Goal: Transaction & Acquisition: Book appointment/travel/reservation

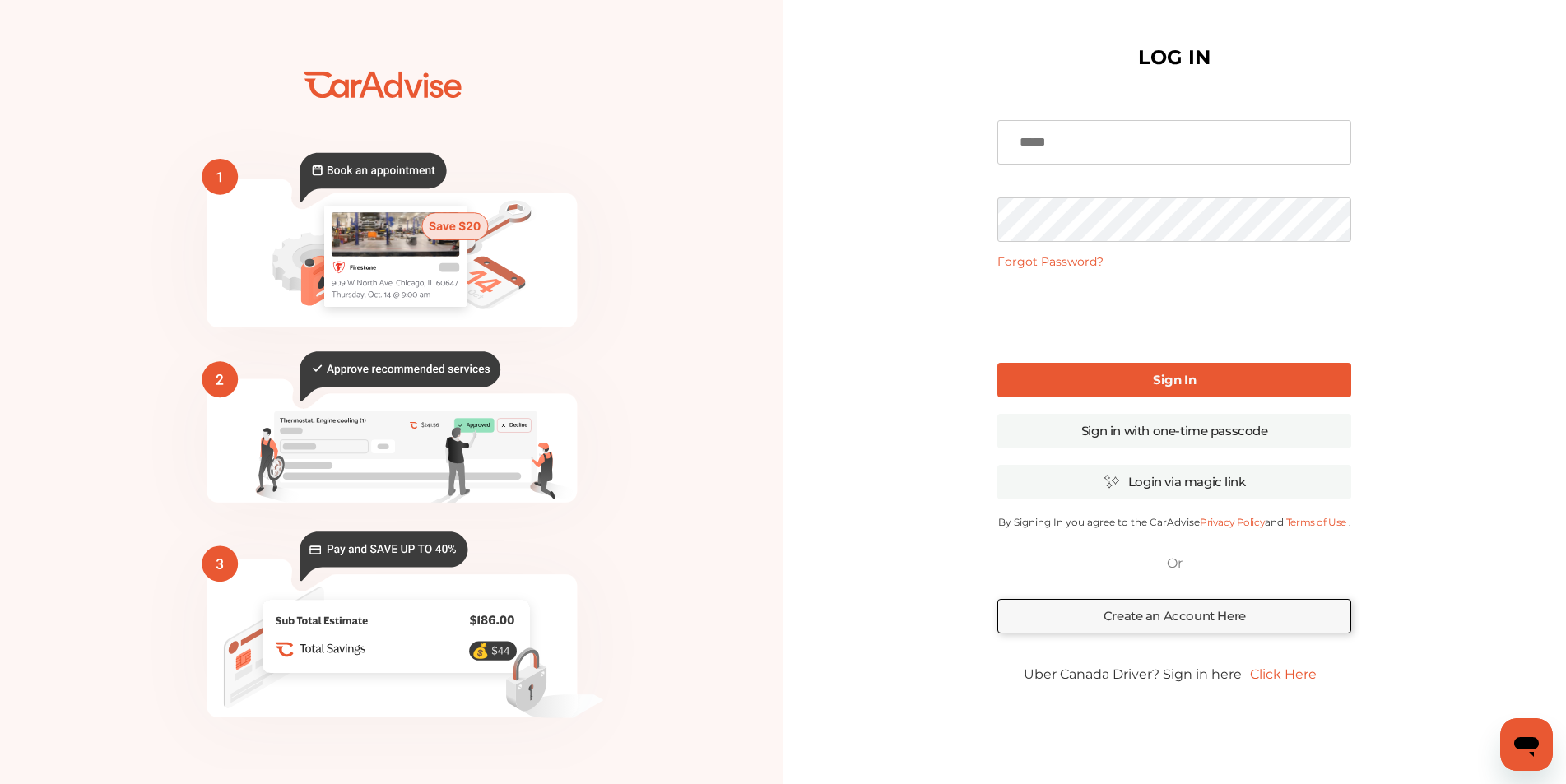
click at [1051, 152] on input at bounding box center [1174, 142] width 354 height 44
type input "**********"
click at [1160, 384] on b "Sign In" at bounding box center [1175, 380] width 43 height 16
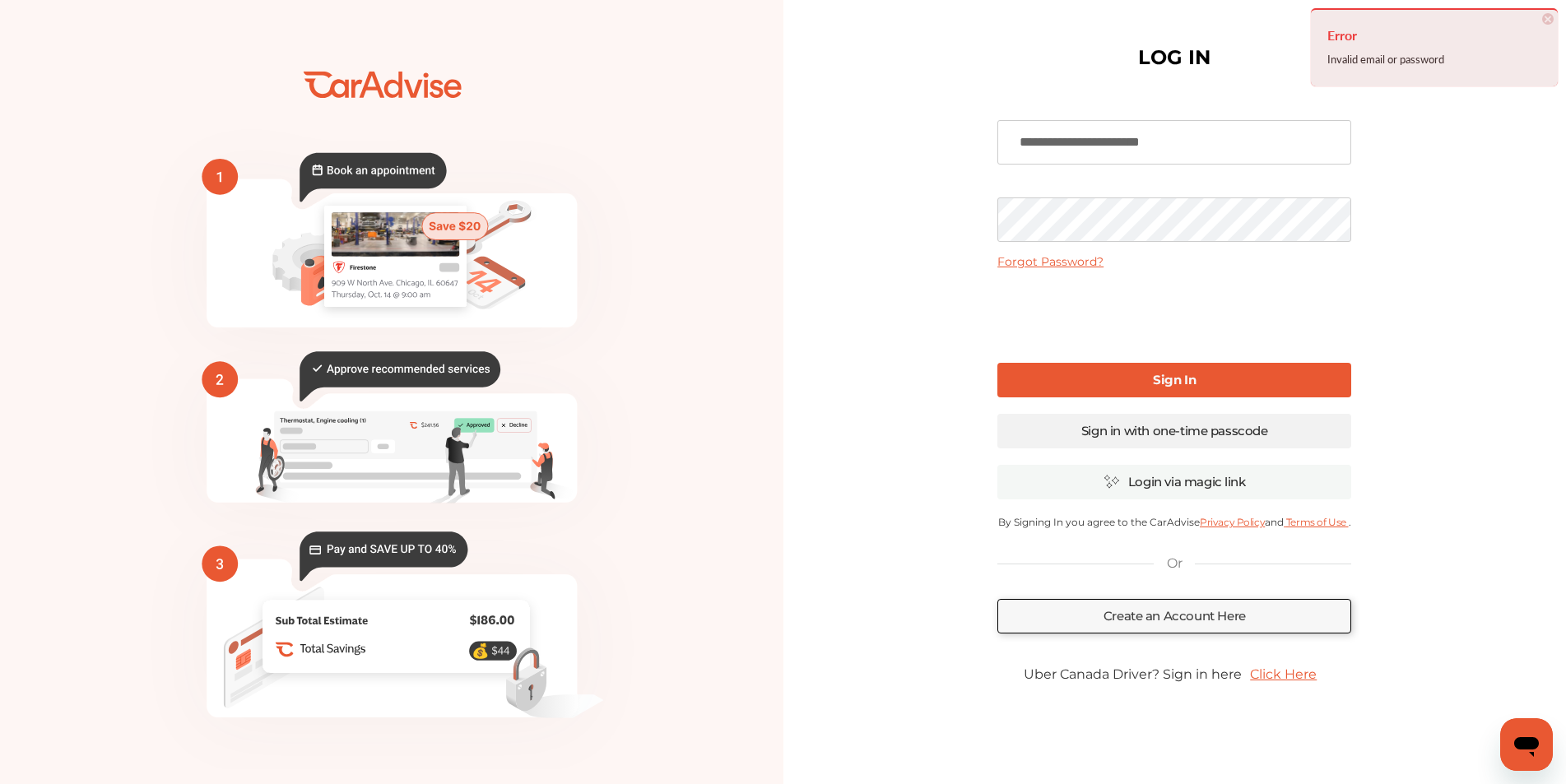
click at [1176, 438] on link "Sign in with one-time passcode" at bounding box center [1174, 431] width 354 height 35
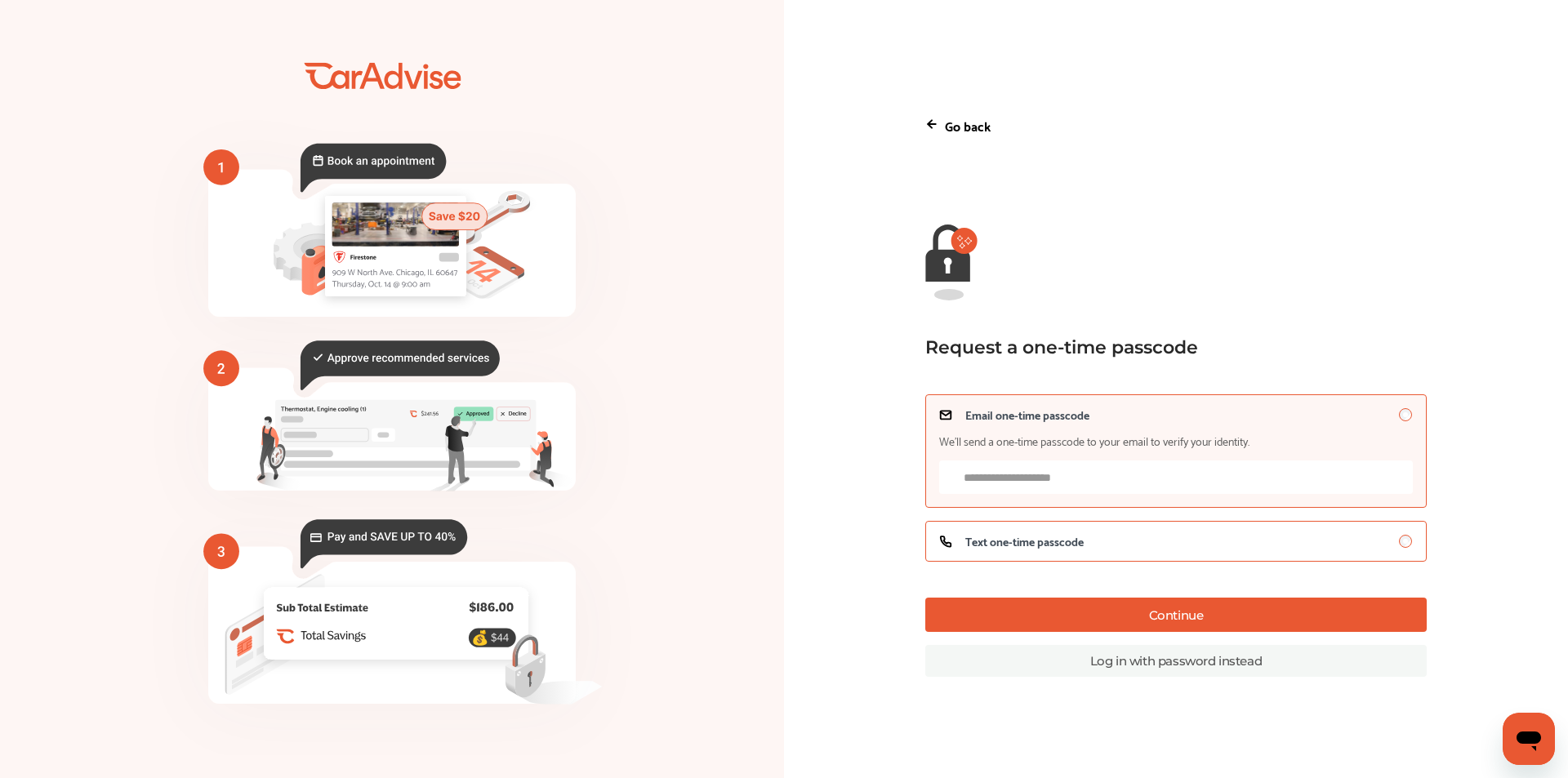
click at [1063, 548] on span "Text one-time passcode" at bounding box center [1025, 541] width 119 height 13
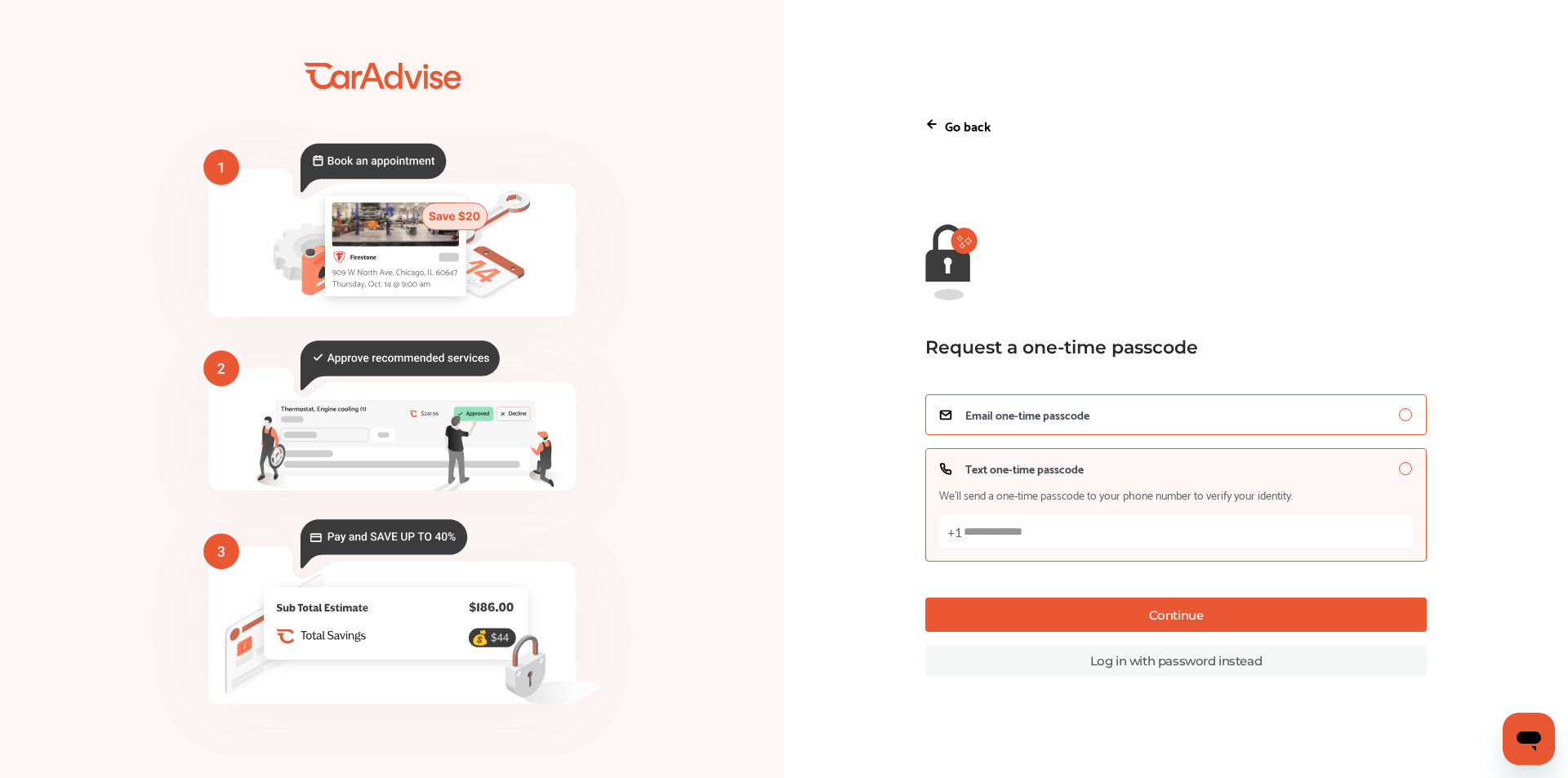
click at [1009, 410] on span "Email one-time passcode" at bounding box center [1027, 415] width 124 height 13
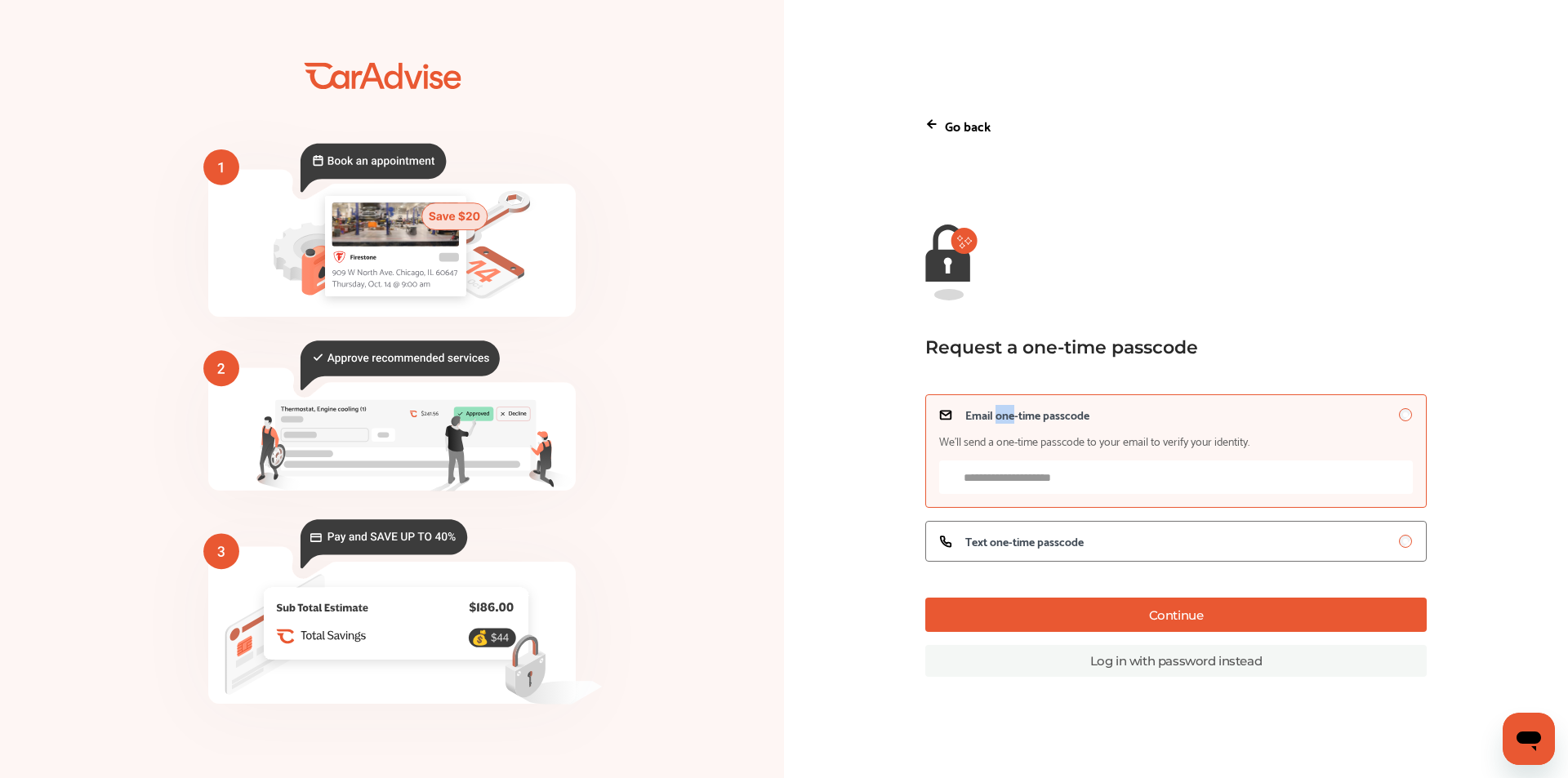
click at [1009, 410] on span "Email one-time passcode" at bounding box center [1027, 415] width 124 height 13
click at [1040, 548] on span "Text one-time passcode" at bounding box center [1025, 541] width 119 height 13
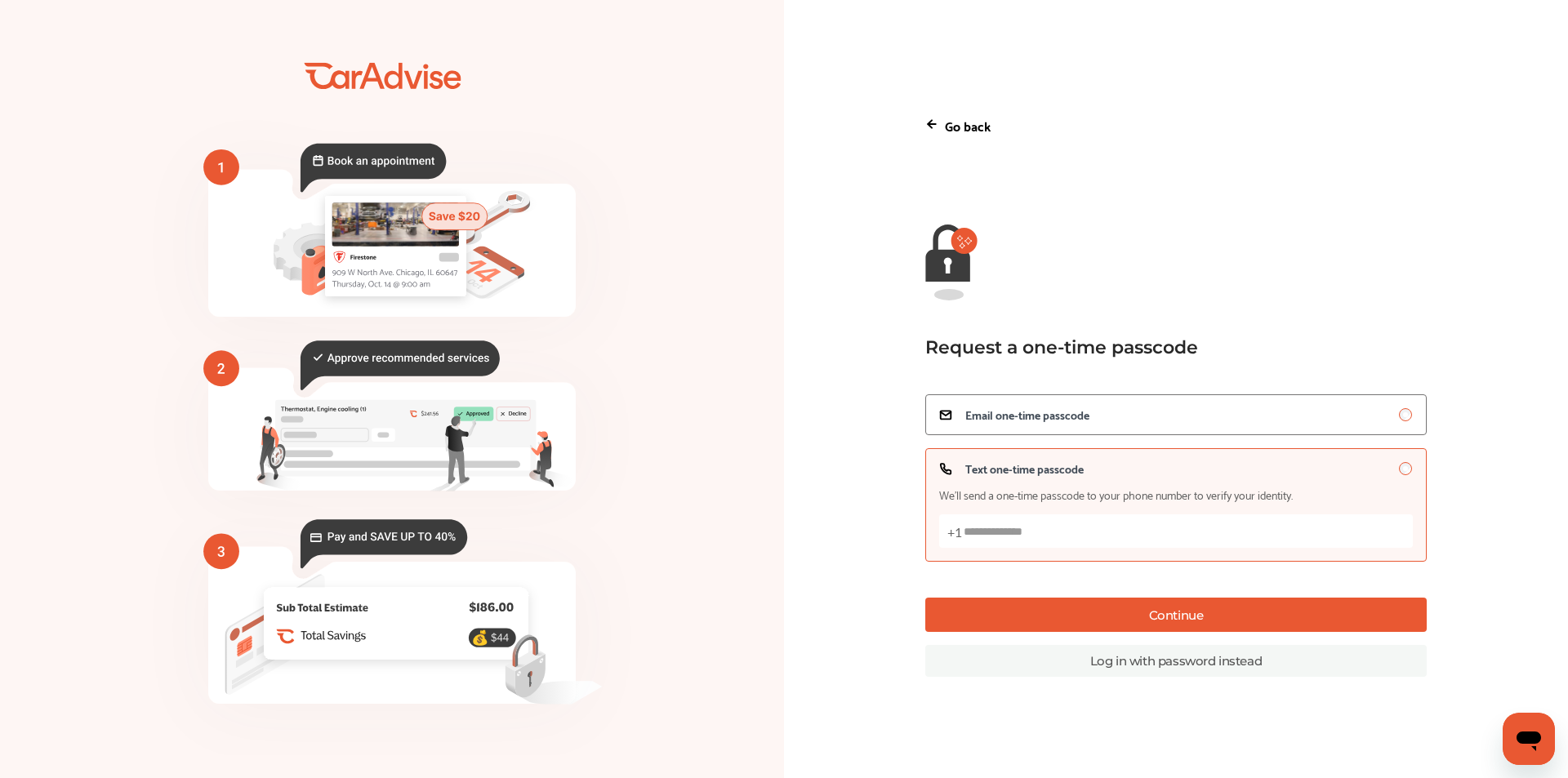
click at [1028, 530] on input "Text one-time passcode We’ll send a one-time passcode to your phone number to v…" at bounding box center [1176, 531] width 473 height 34
type input "**********"
click at [1033, 615] on button "Continue" at bounding box center [1176, 615] width 501 height 35
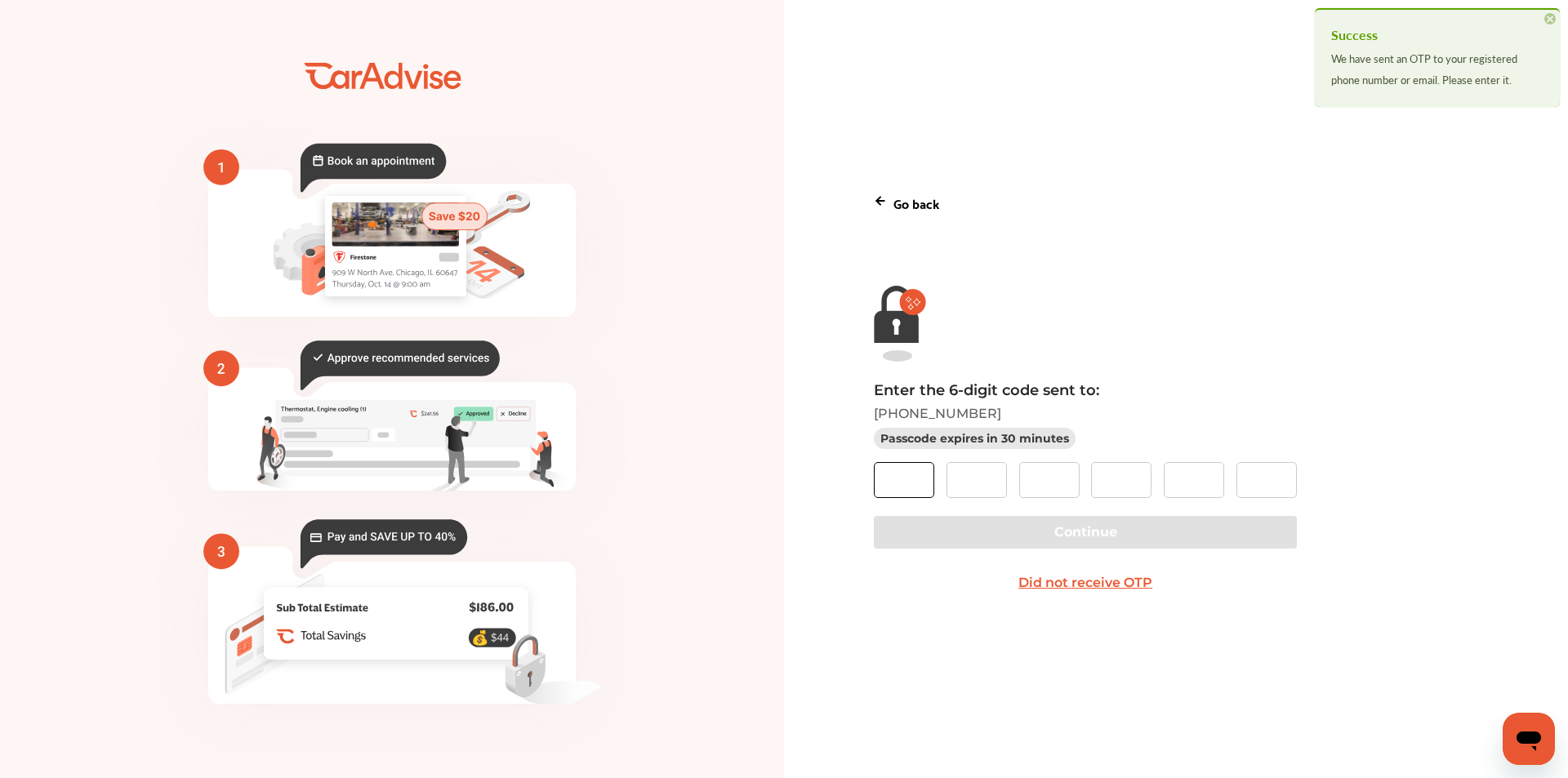
click at [904, 485] on input "text" at bounding box center [904, 480] width 60 height 36
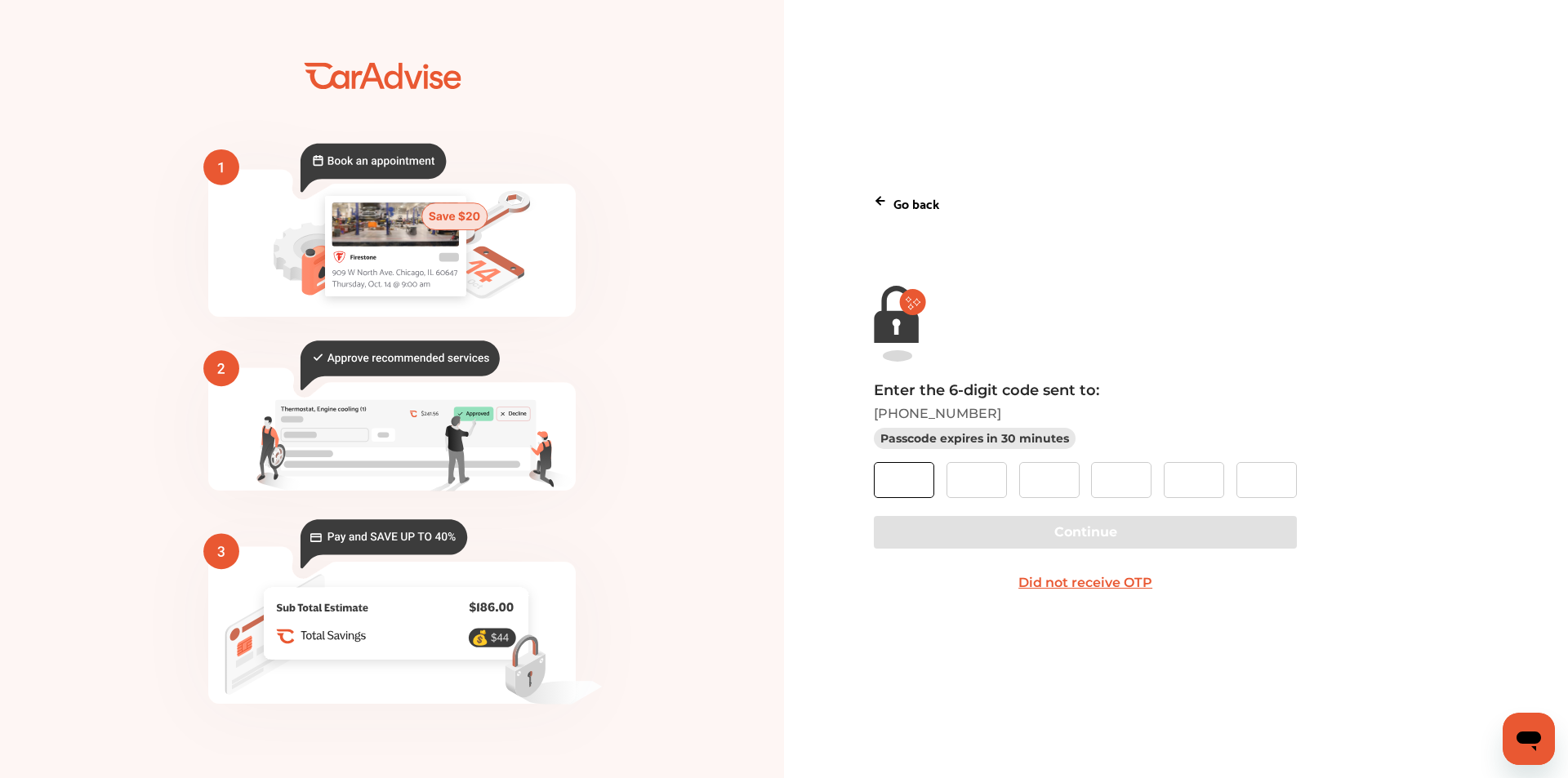
type input "*"
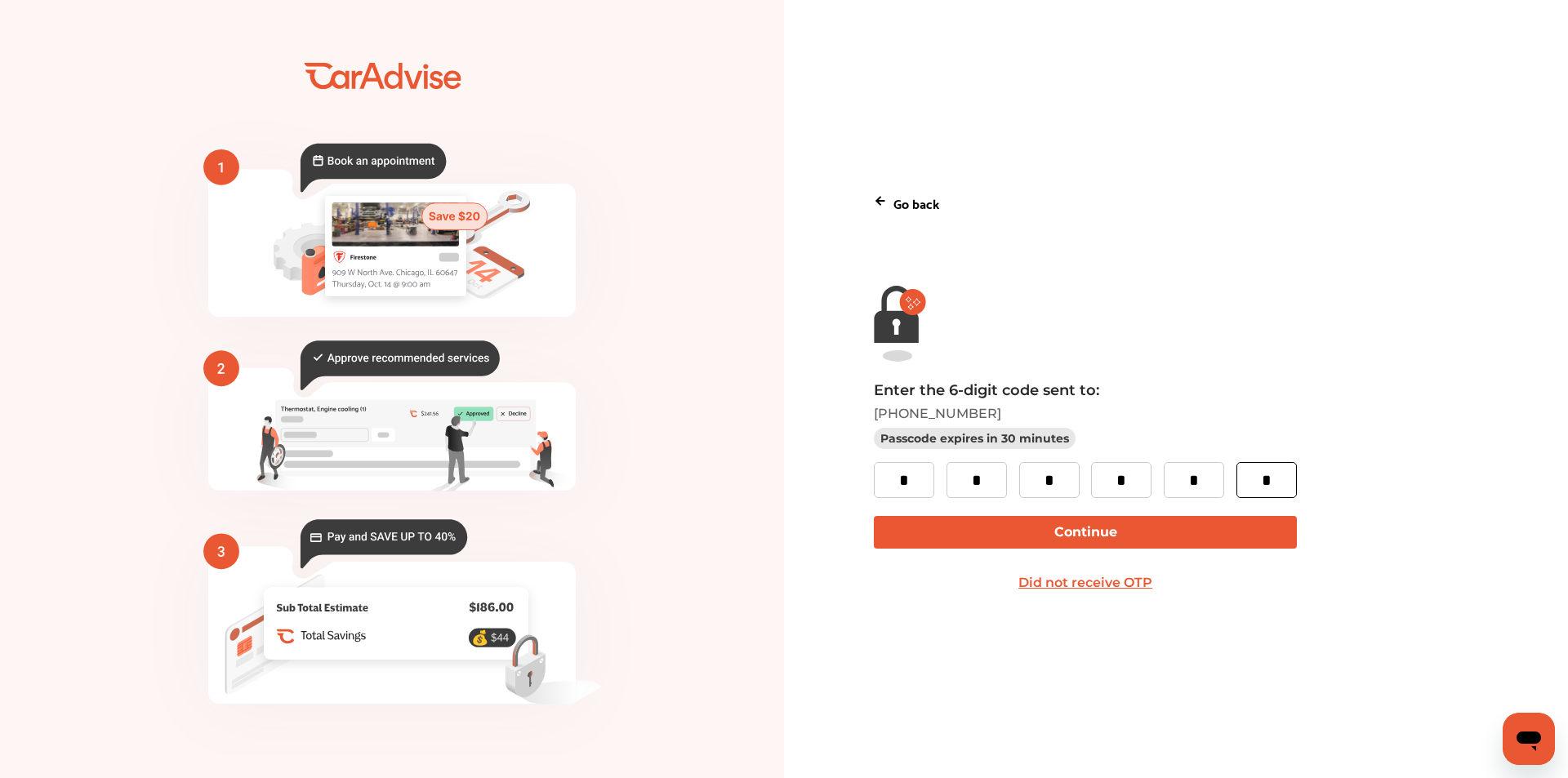
type input "*"
click at [1215, 529] on button "Continue" at bounding box center [1085, 532] width 422 height 33
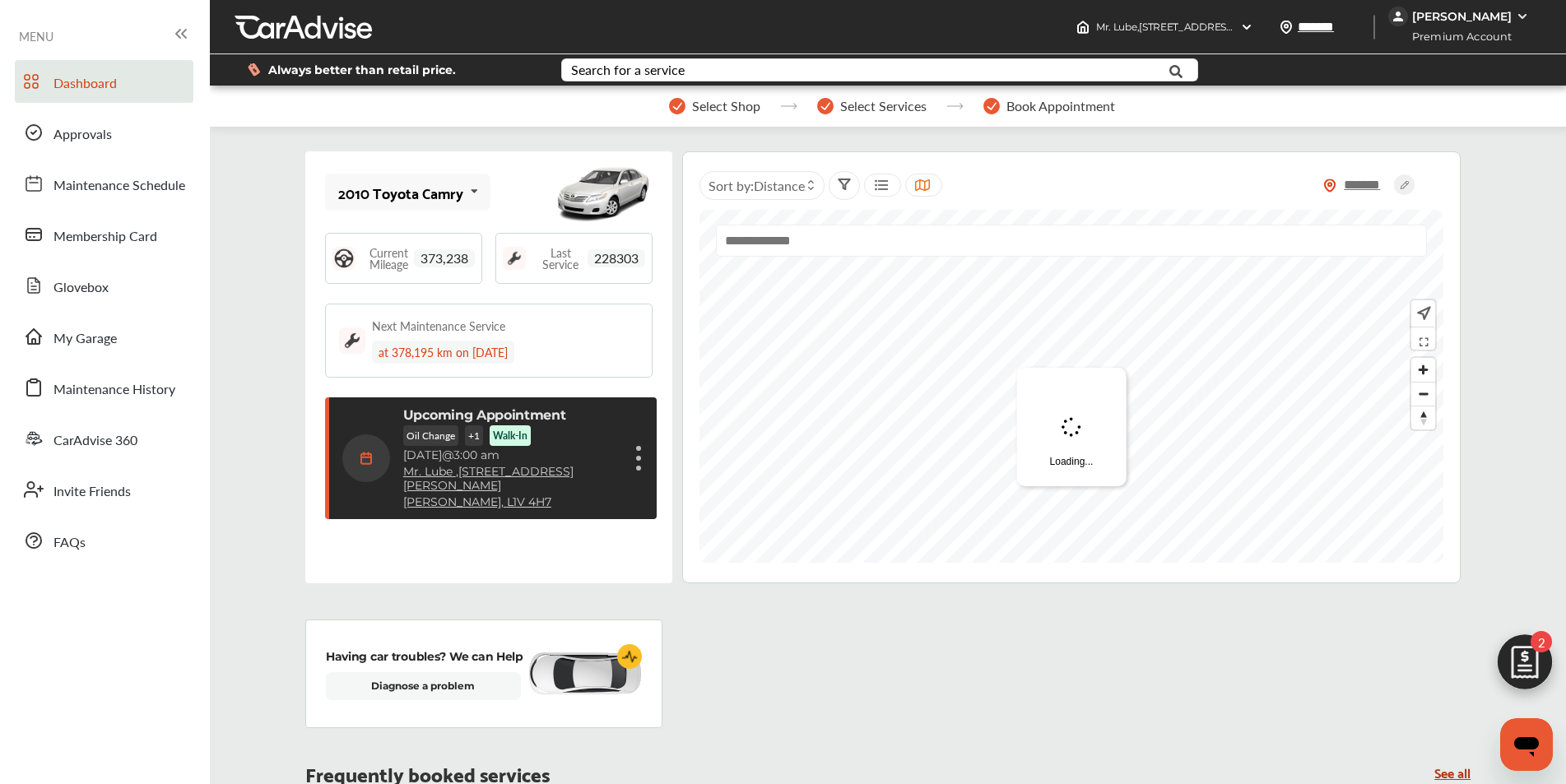
scroll to position [234, 0]
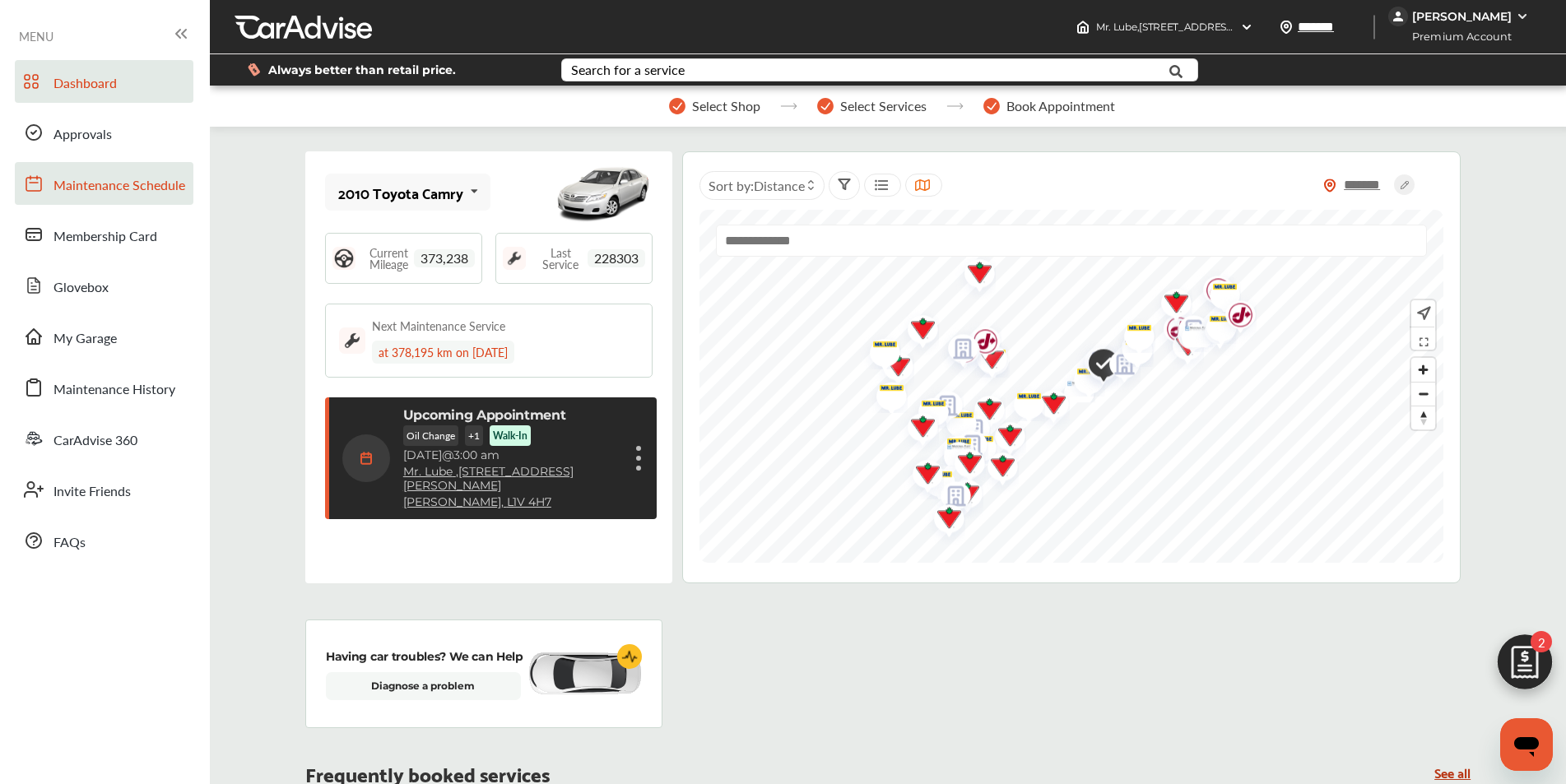
click at [115, 181] on span "Maintenance Schedule" at bounding box center [119, 186] width 131 height 22
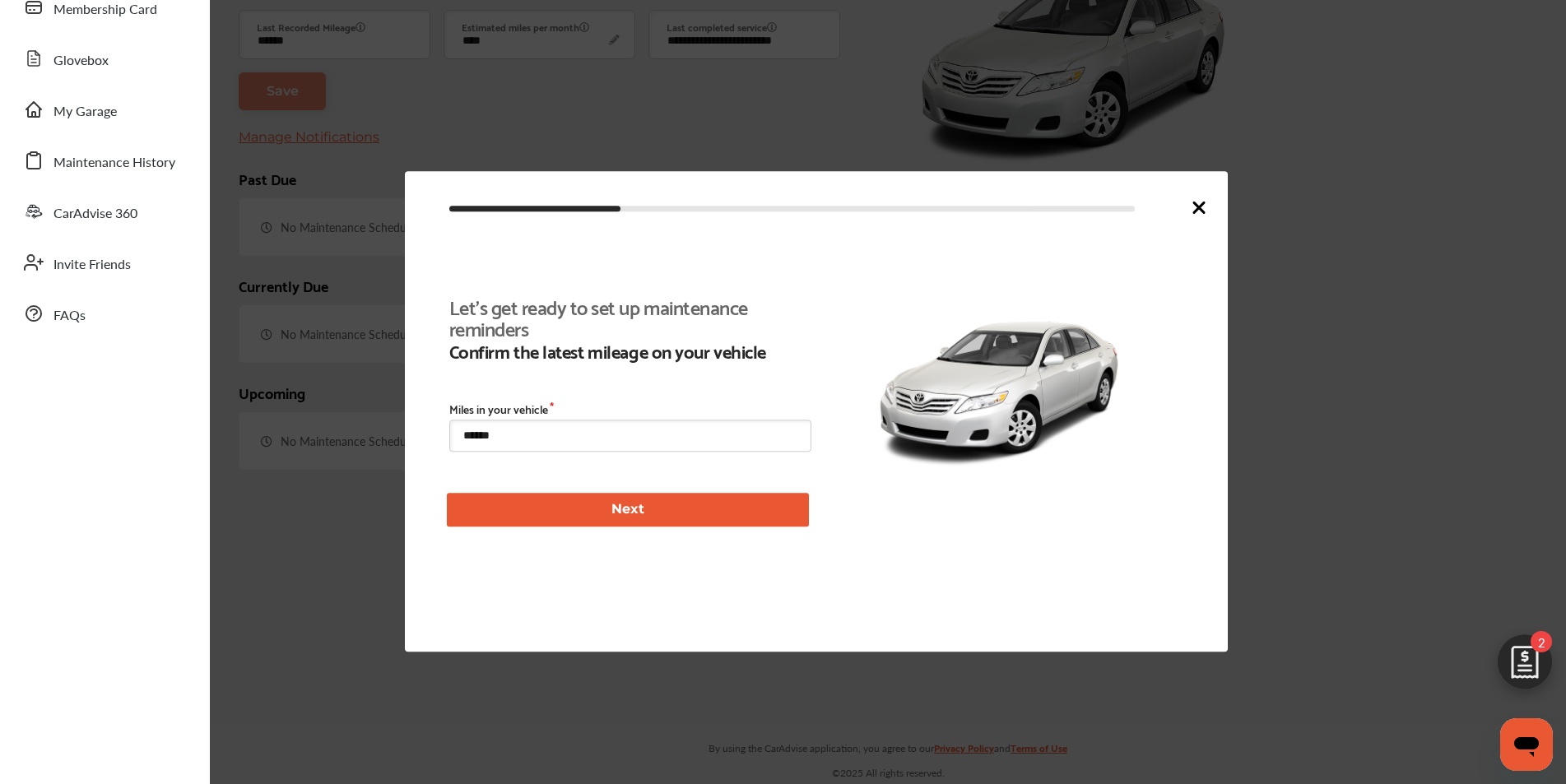
type input "****"
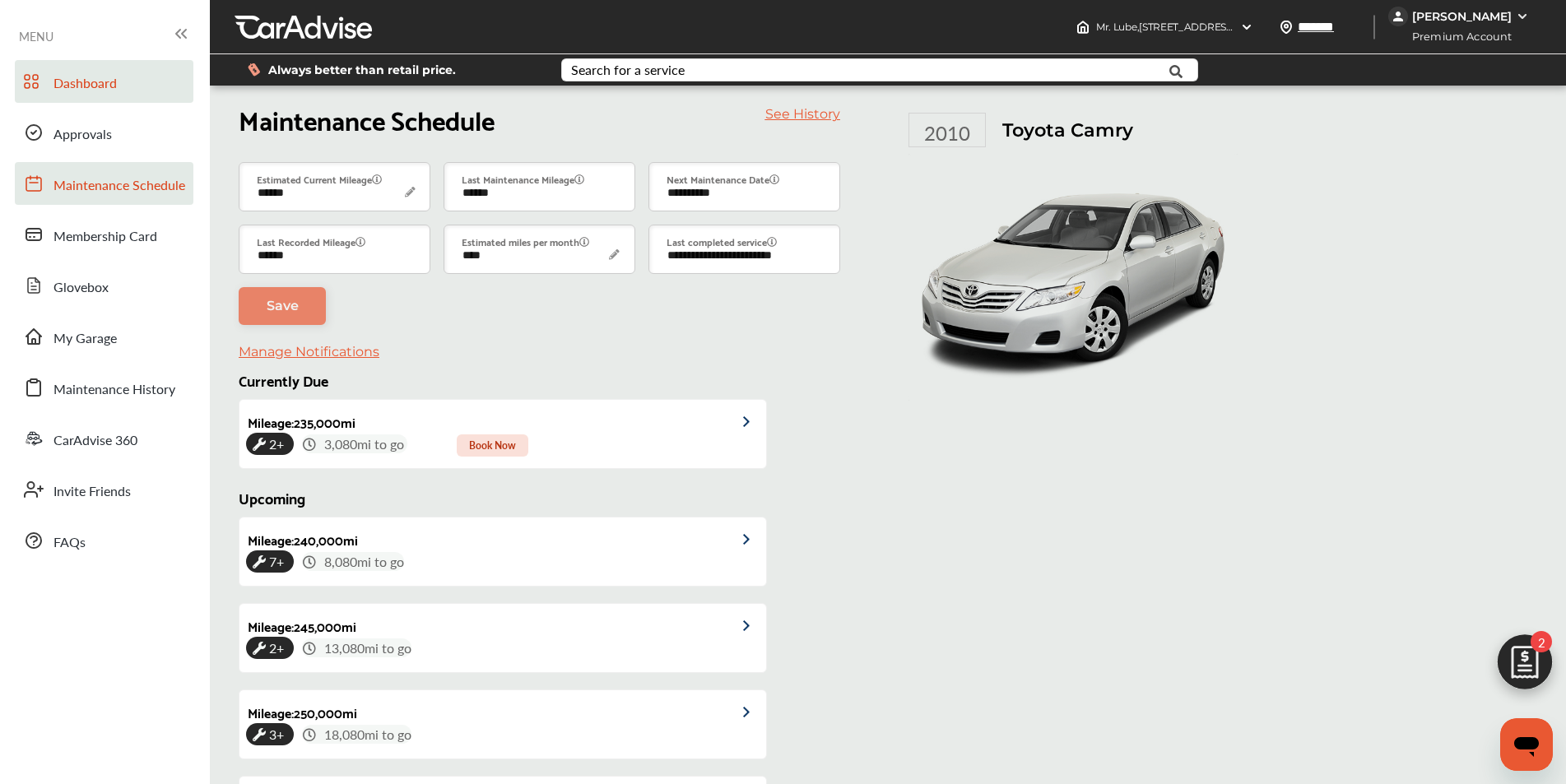
click at [81, 83] on span "Dashboard" at bounding box center [85, 84] width 63 height 22
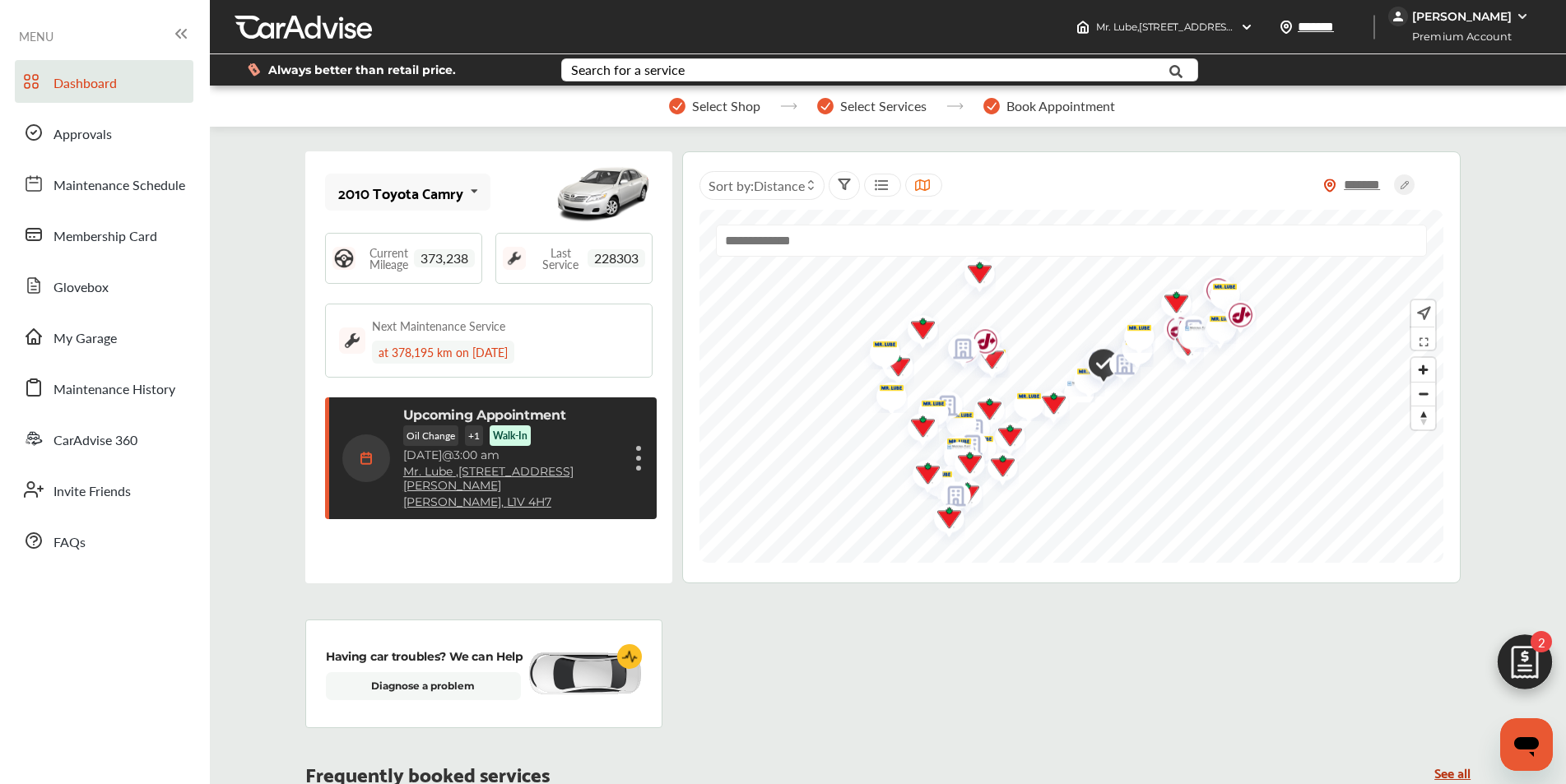
click at [636, 466] on figure at bounding box center [639, 468] width 5 height 5
click at [410, 533] on div "2010 Toyota Camry 2010 Toyota Camry Current Mileage 373,238 Last Service 228303…" at bounding box center [488, 367] width 367 height 432
click at [680, 572] on div "2010 Toyota Camry 2010 Toyota Camry Current Mileage 373,238 Last Service 228303…" at bounding box center [887, 367] width 1165 height 432
click at [567, 492] on li "Cancel appointment" at bounding box center [557, 497] width 174 height 29
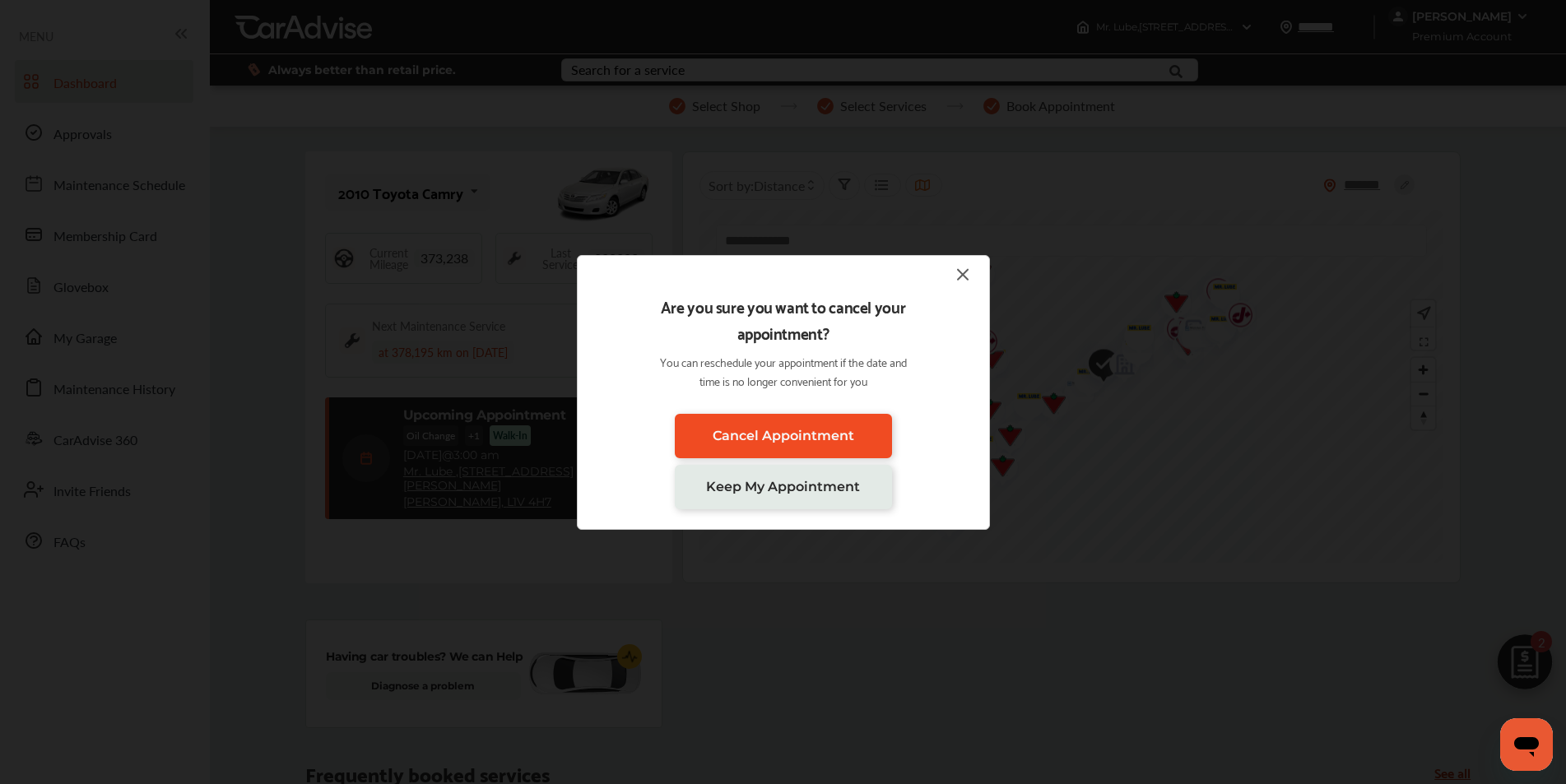
click at [739, 442] on span "Cancel Appointment" at bounding box center [783, 435] width 141 height 16
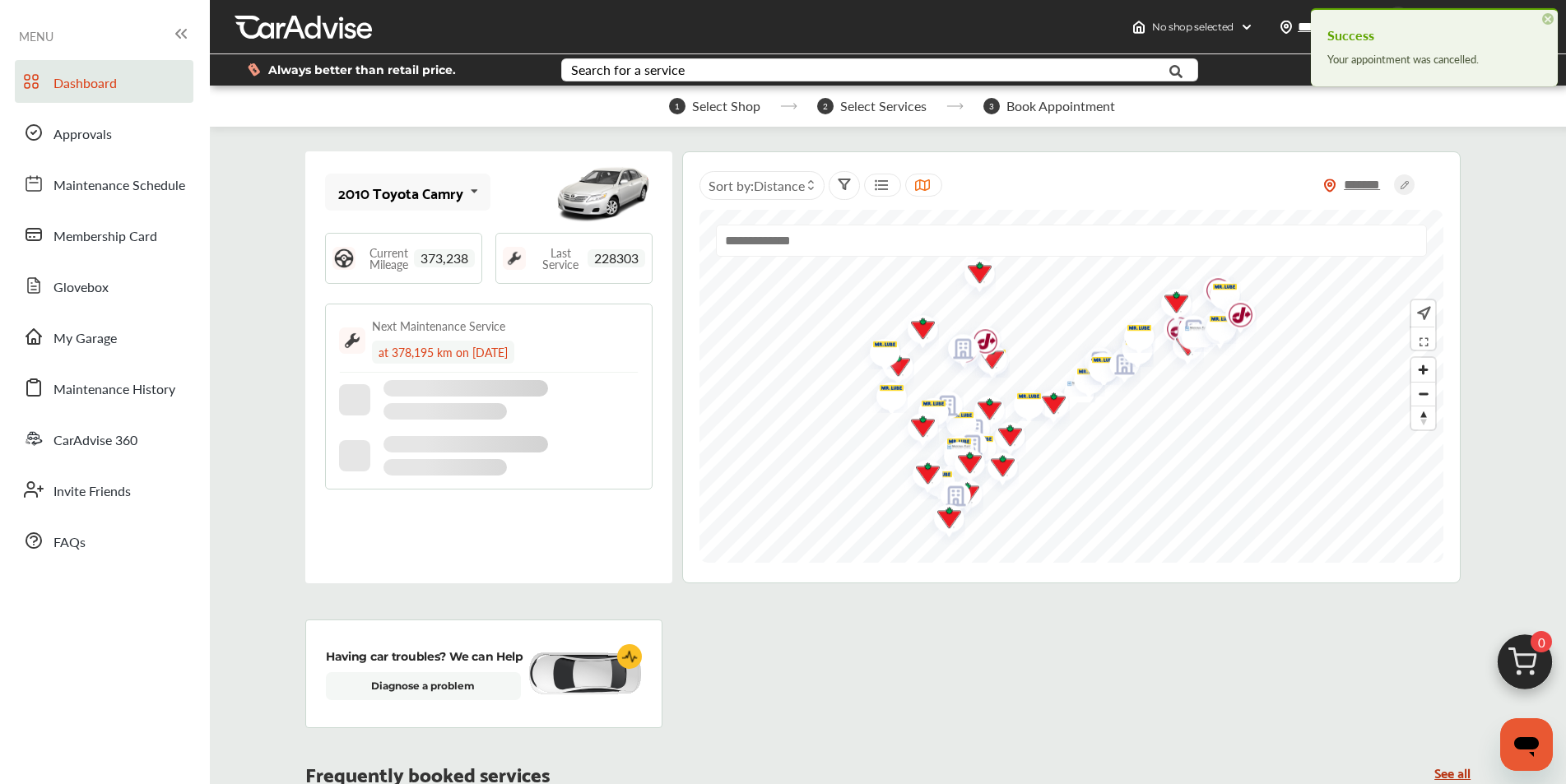
scroll to position [53, 0]
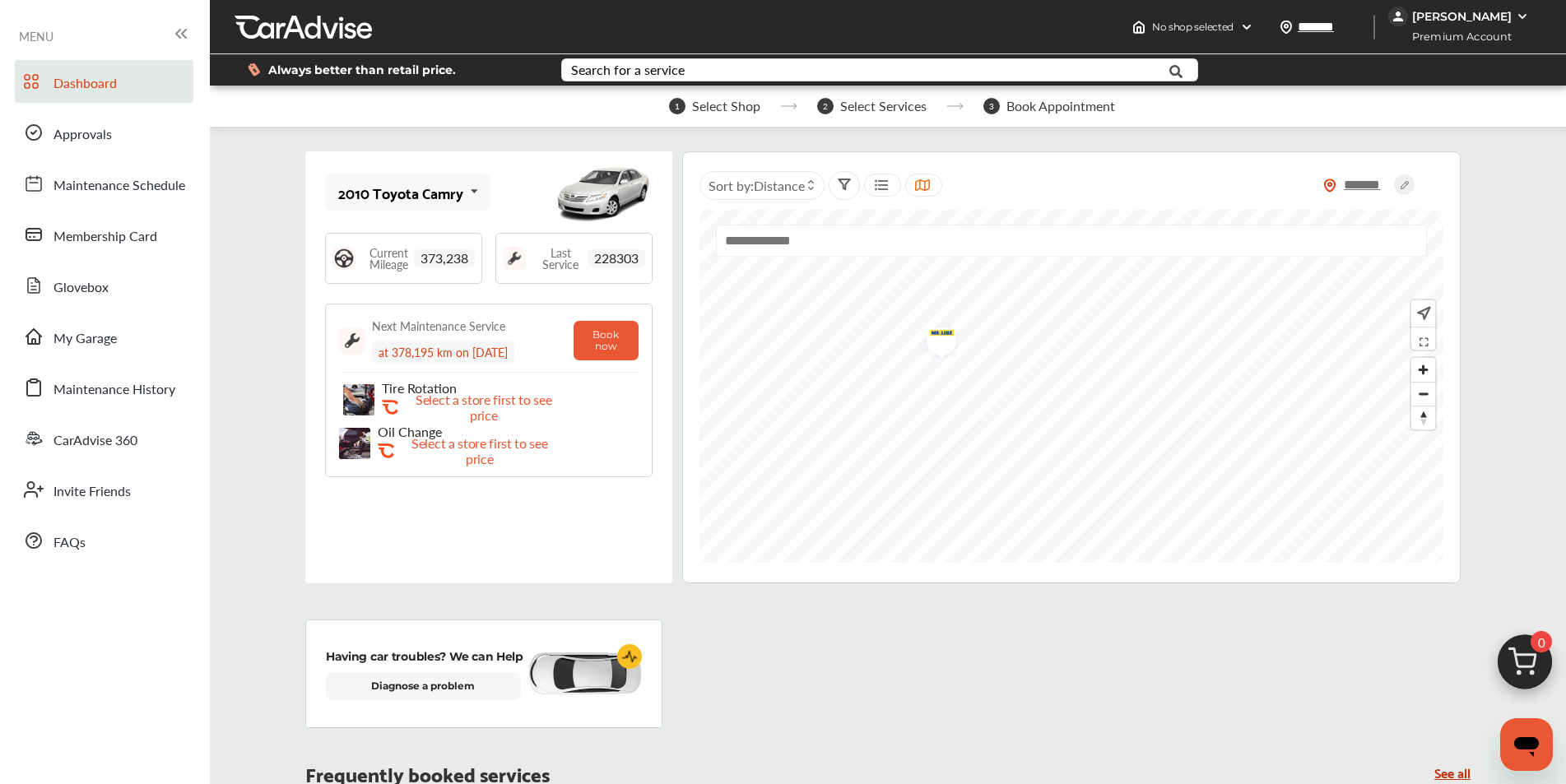
click at [940, 346] on img "Map marker" at bounding box center [935, 338] width 43 height 40
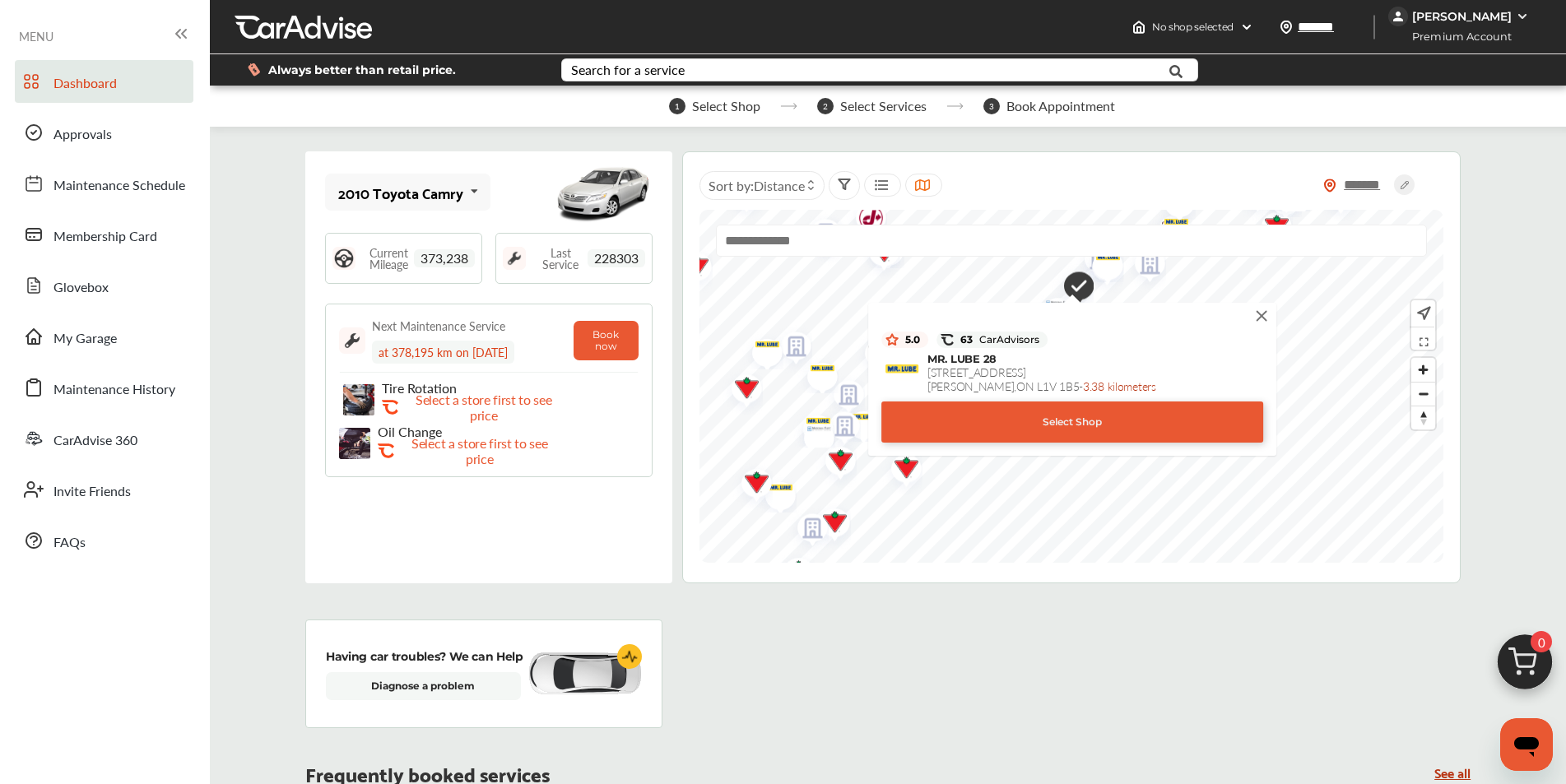
click at [1073, 415] on div "Select Shop" at bounding box center [1073, 422] width 382 height 42
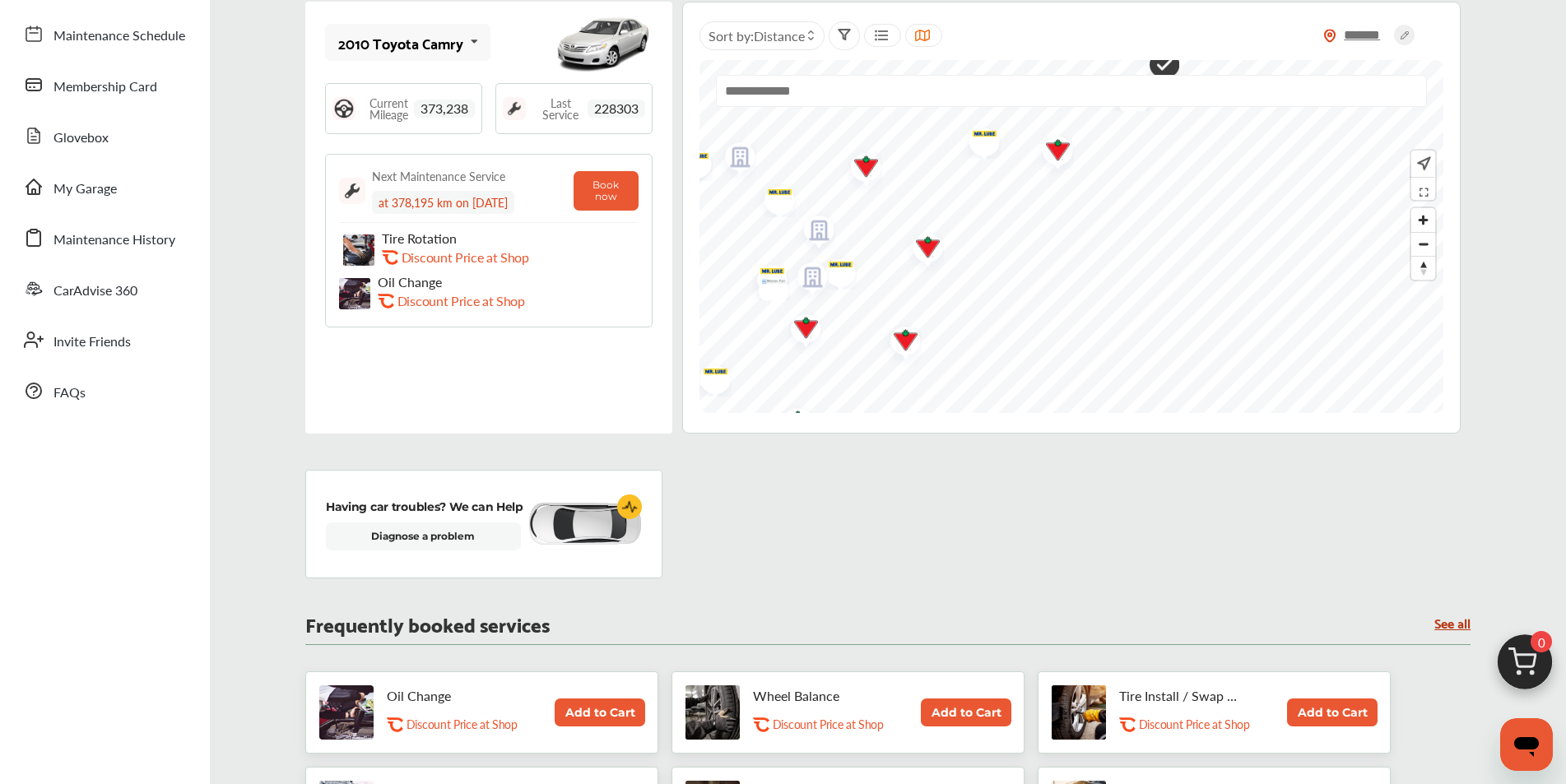
scroll to position [0, 0]
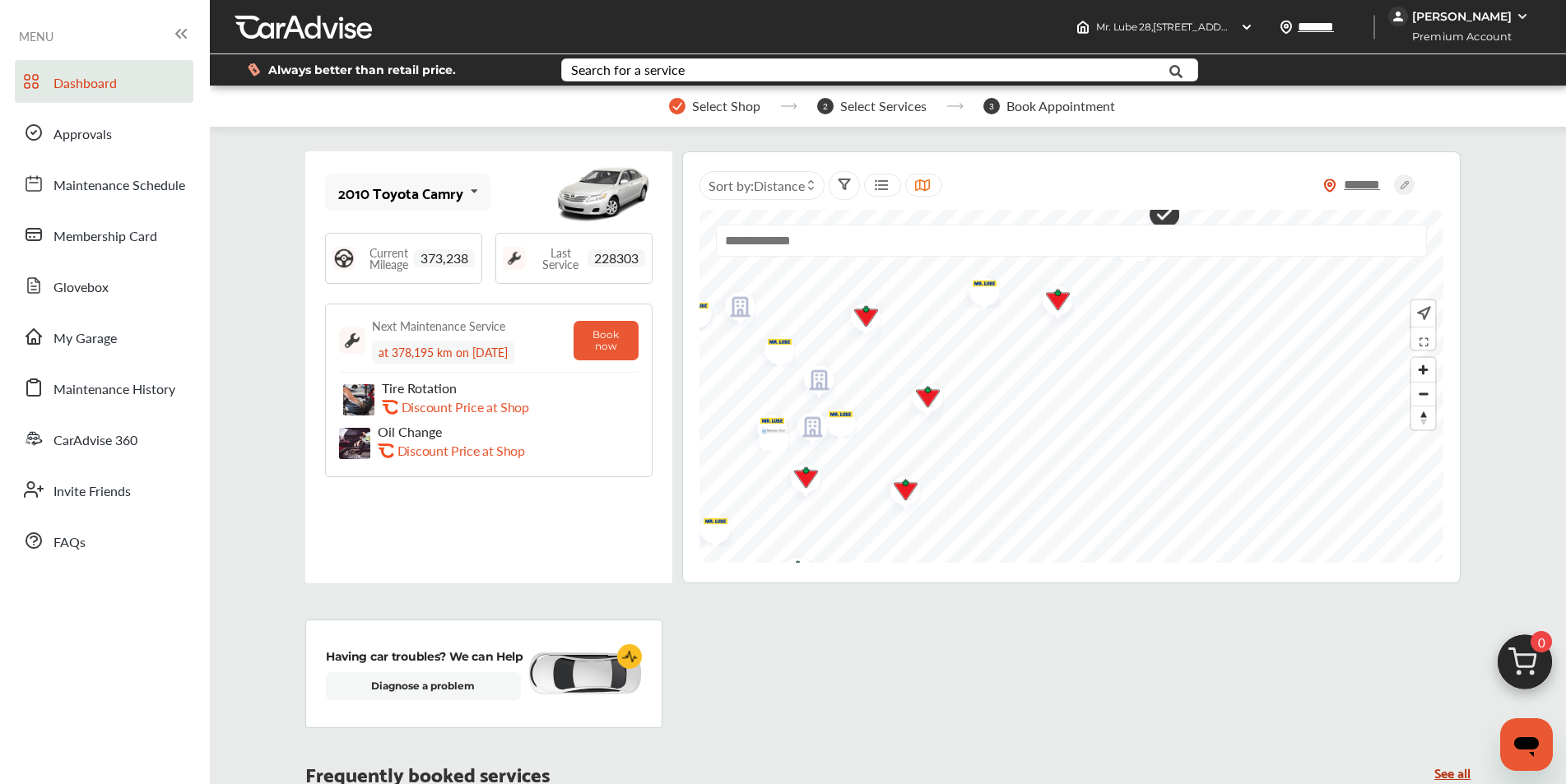
click at [347, 441] on img at bounding box center [355, 443] width 32 height 32
click at [613, 260] on span "228303" at bounding box center [616, 258] width 57 height 18
click at [616, 350] on button "Book now" at bounding box center [606, 341] width 65 height 40
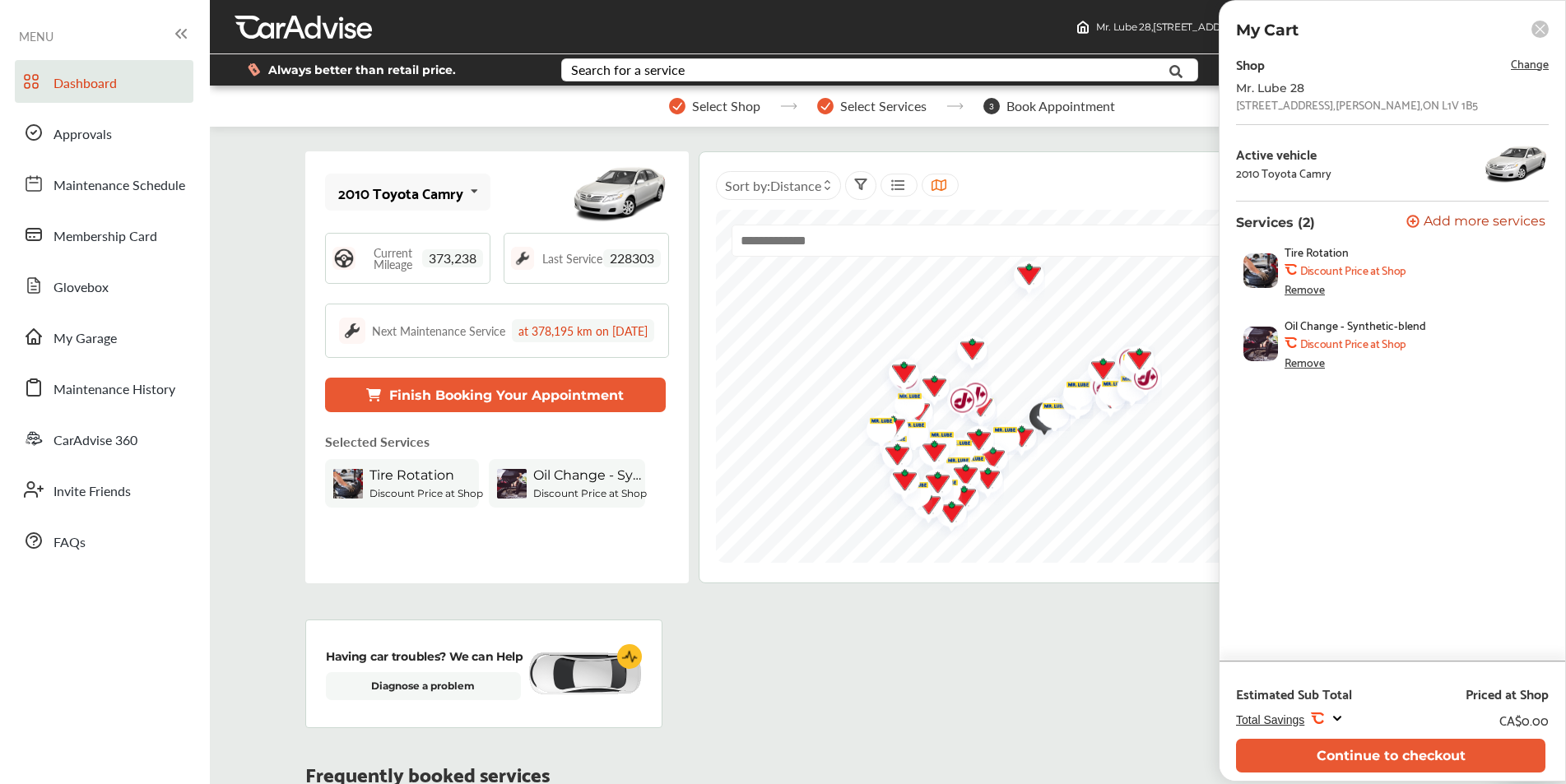
click at [1308, 283] on div "Remove" at bounding box center [1304, 289] width 41 height 13
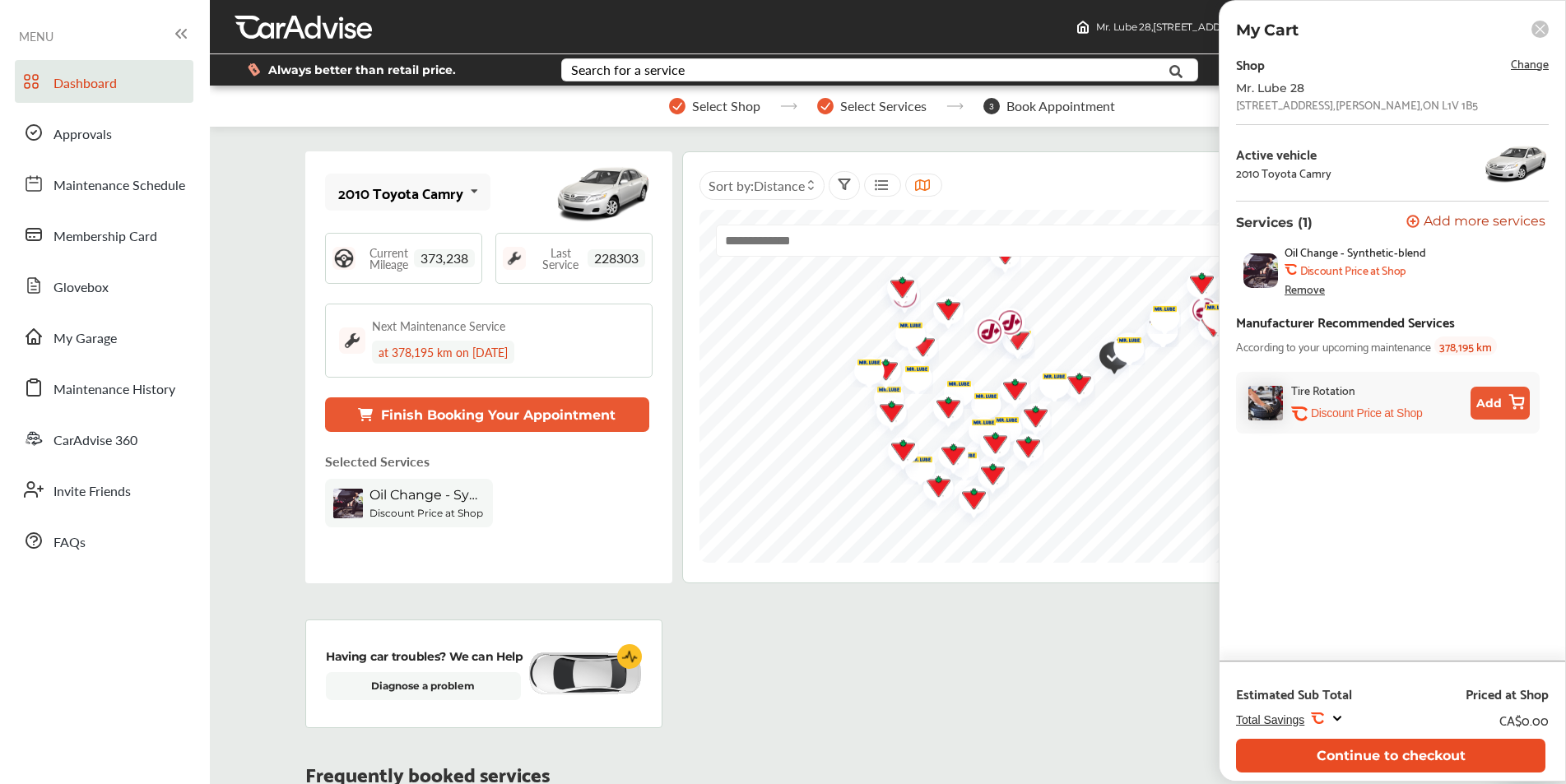
click at [1439, 757] on button "Continue to checkout" at bounding box center [1391, 755] width 309 height 34
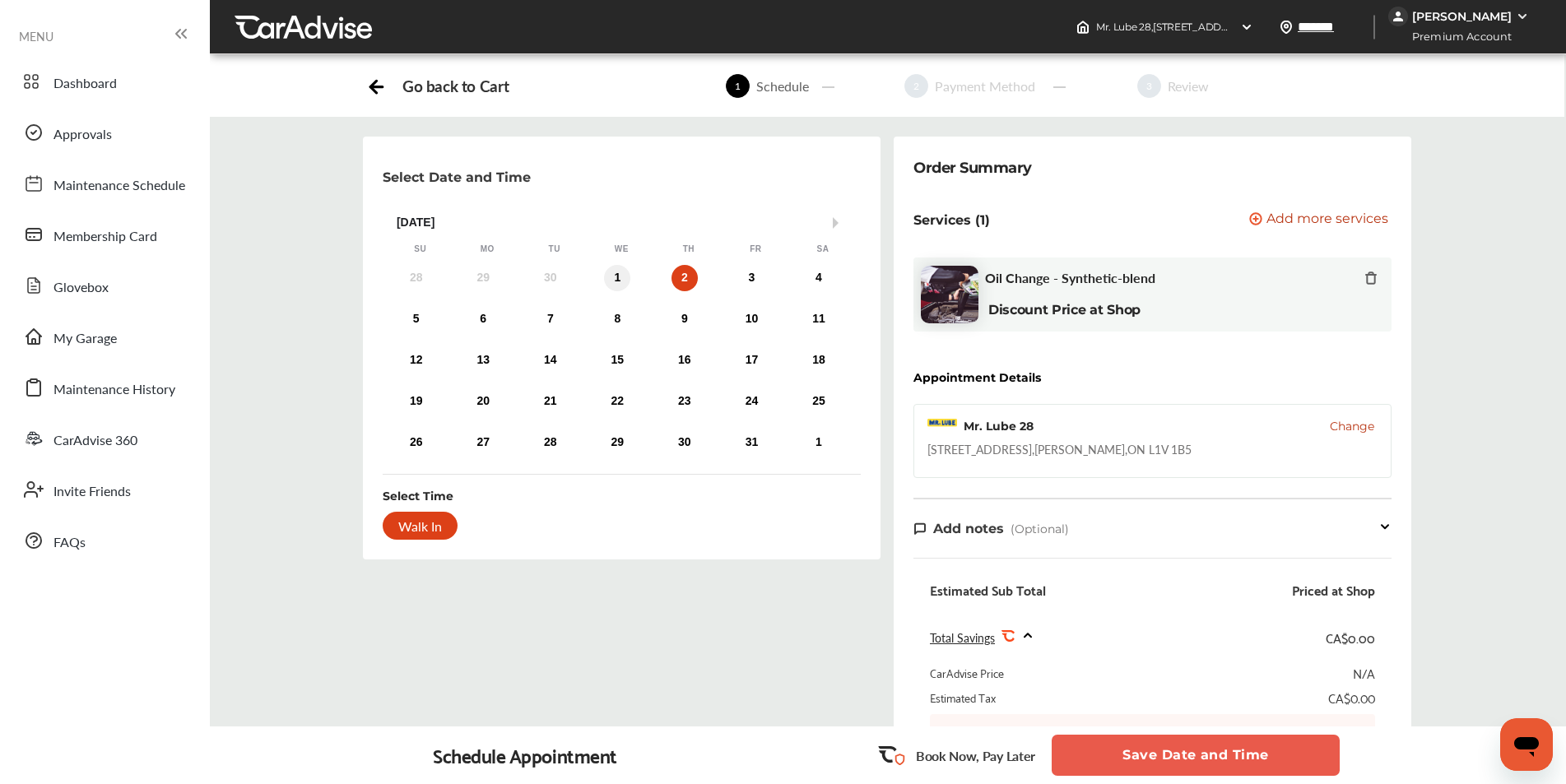
click at [621, 277] on div "1" at bounding box center [617, 278] width 27 height 27
click at [386, 522] on div "Walk In" at bounding box center [420, 526] width 75 height 28
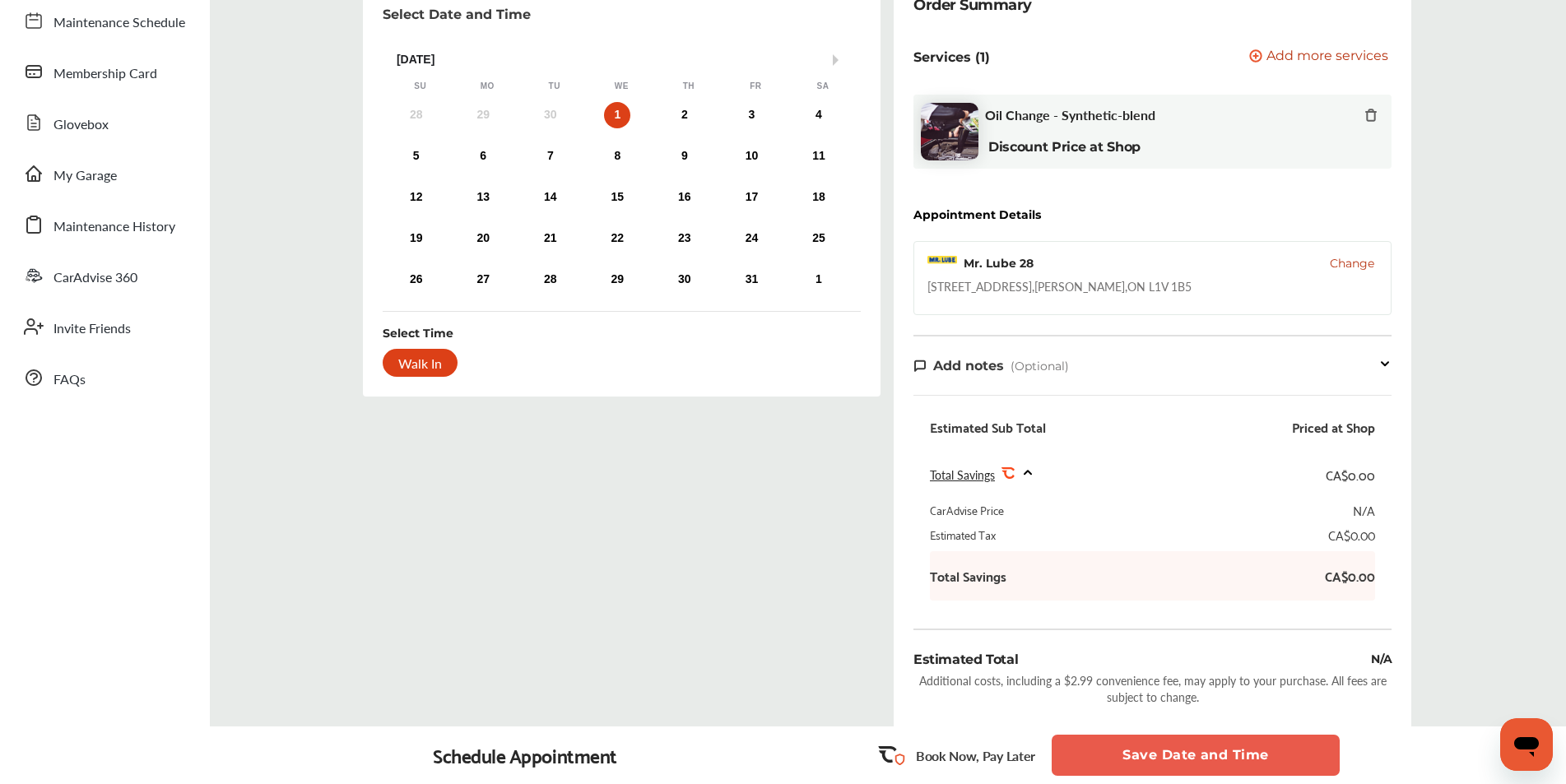
scroll to position [164, 0]
click at [1190, 760] on button "Save Date and Time" at bounding box center [1195, 755] width 288 height 42
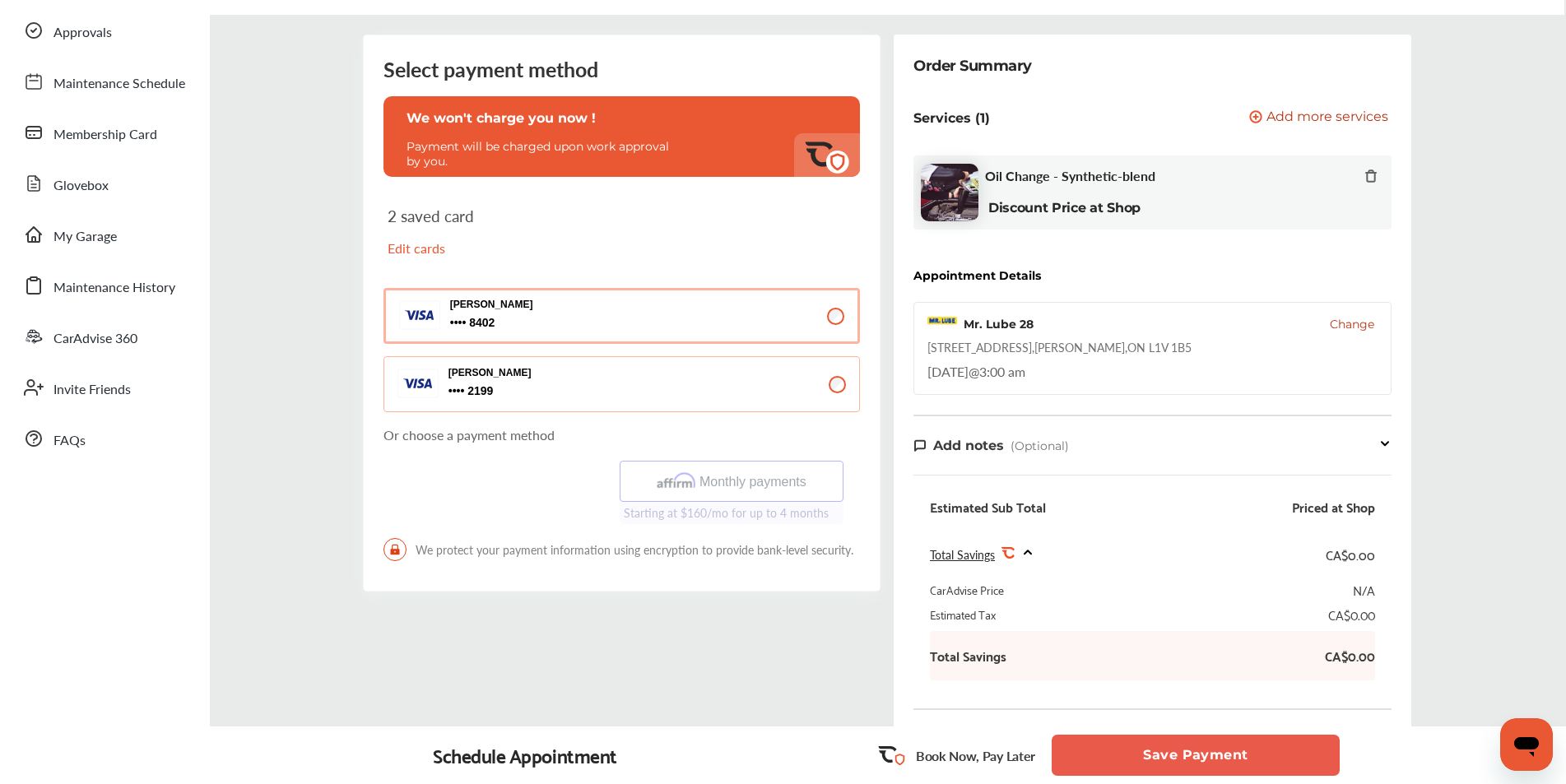
scroll to position [82, 0]
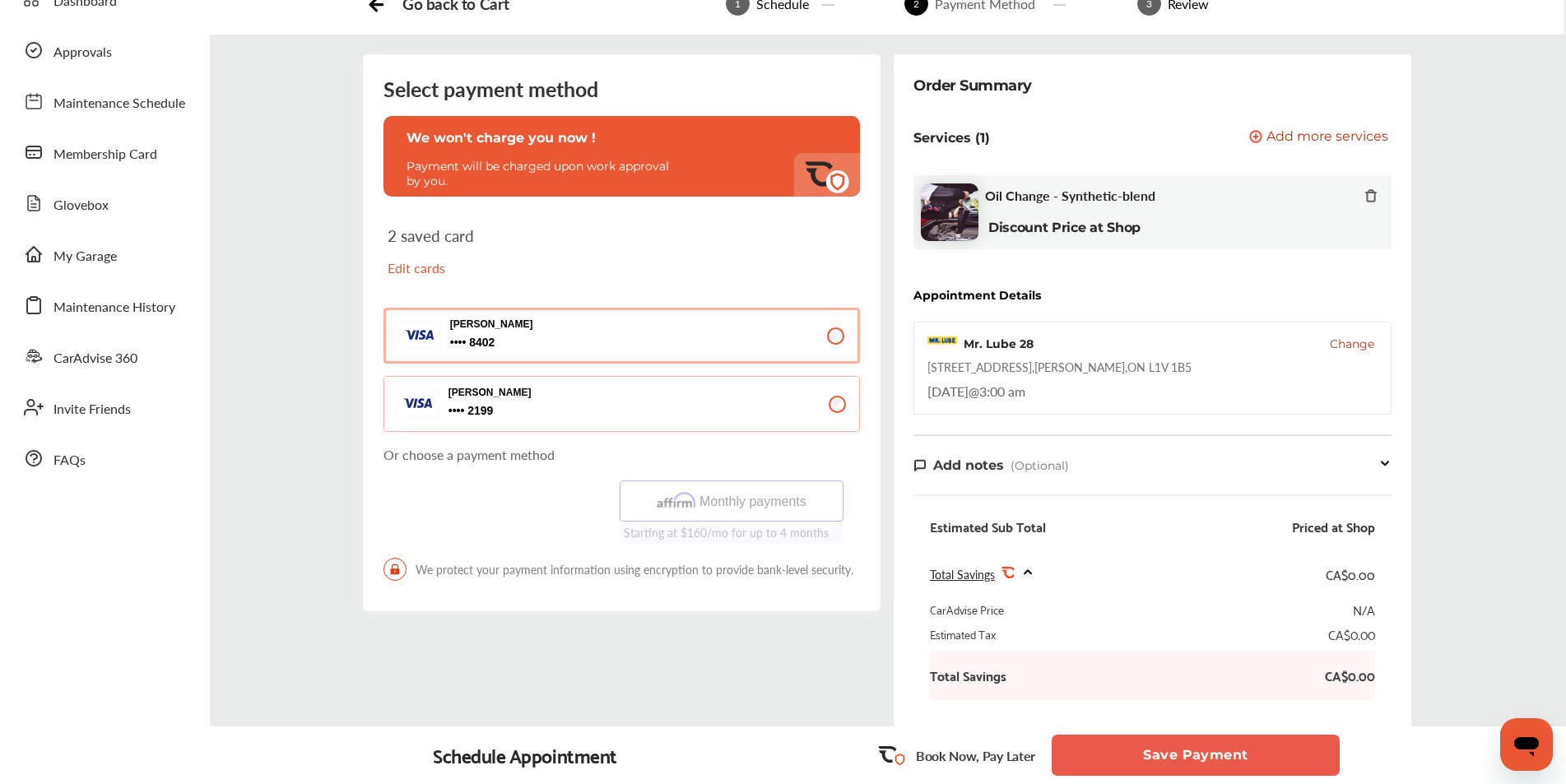
click at [675, 353] on button "[PERSON_NAME] 8402 8402" at bounding box center [621, 335] width 476 height 56
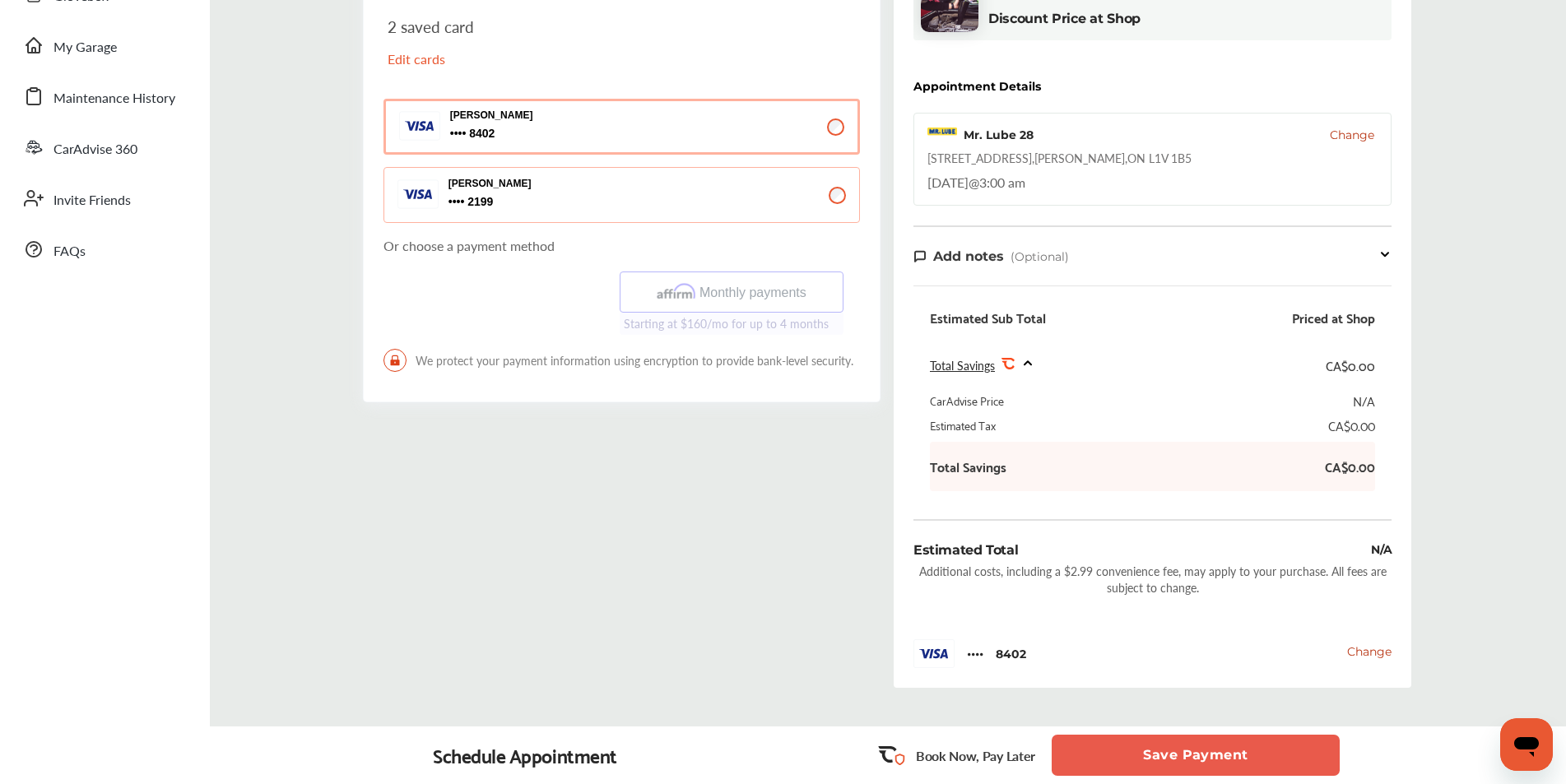
scroll to position [329, 0]
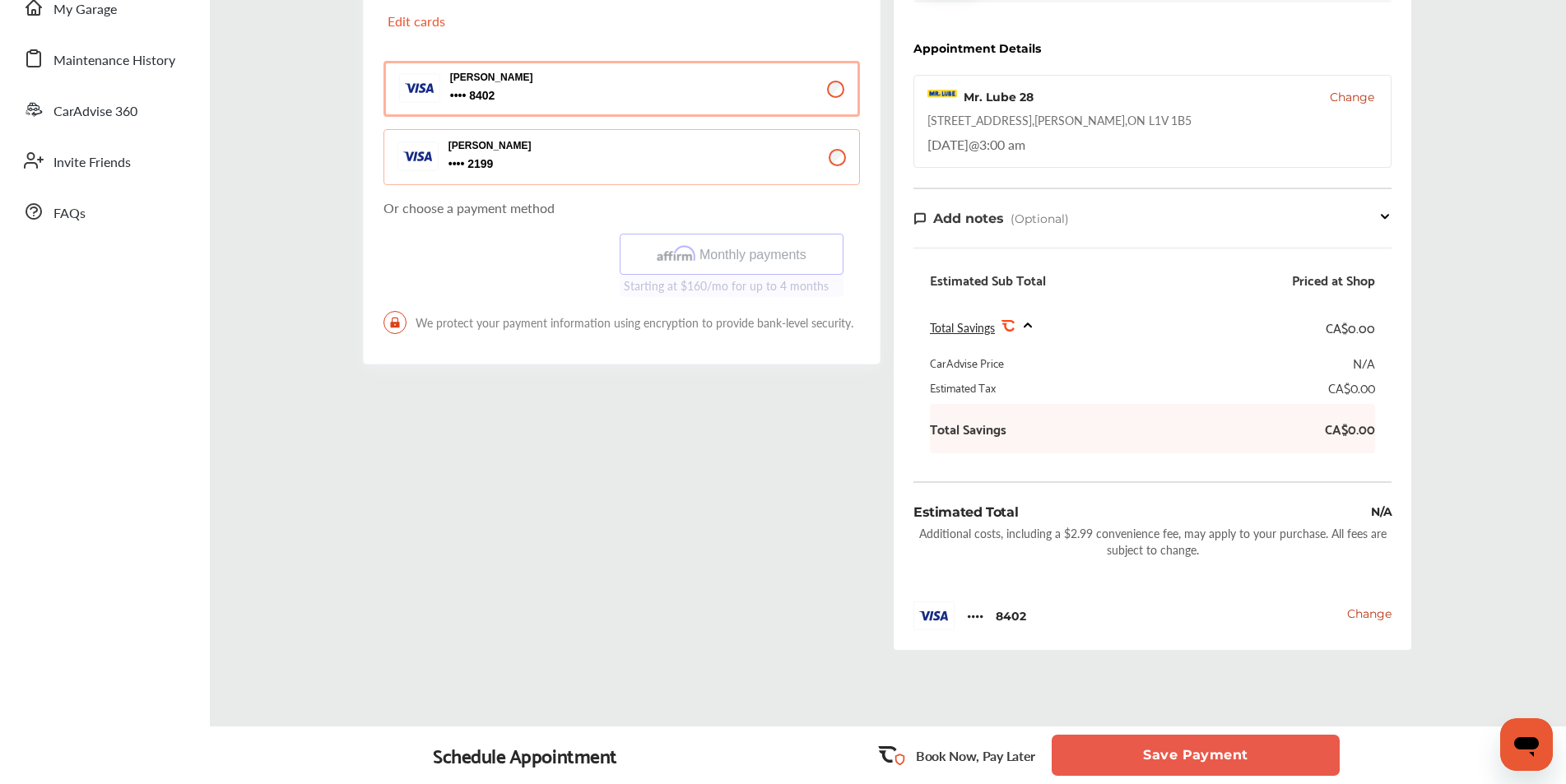
click at [1240, 762] on button "Save Payment" at bounding box center [1195, 755] width 288 height 42
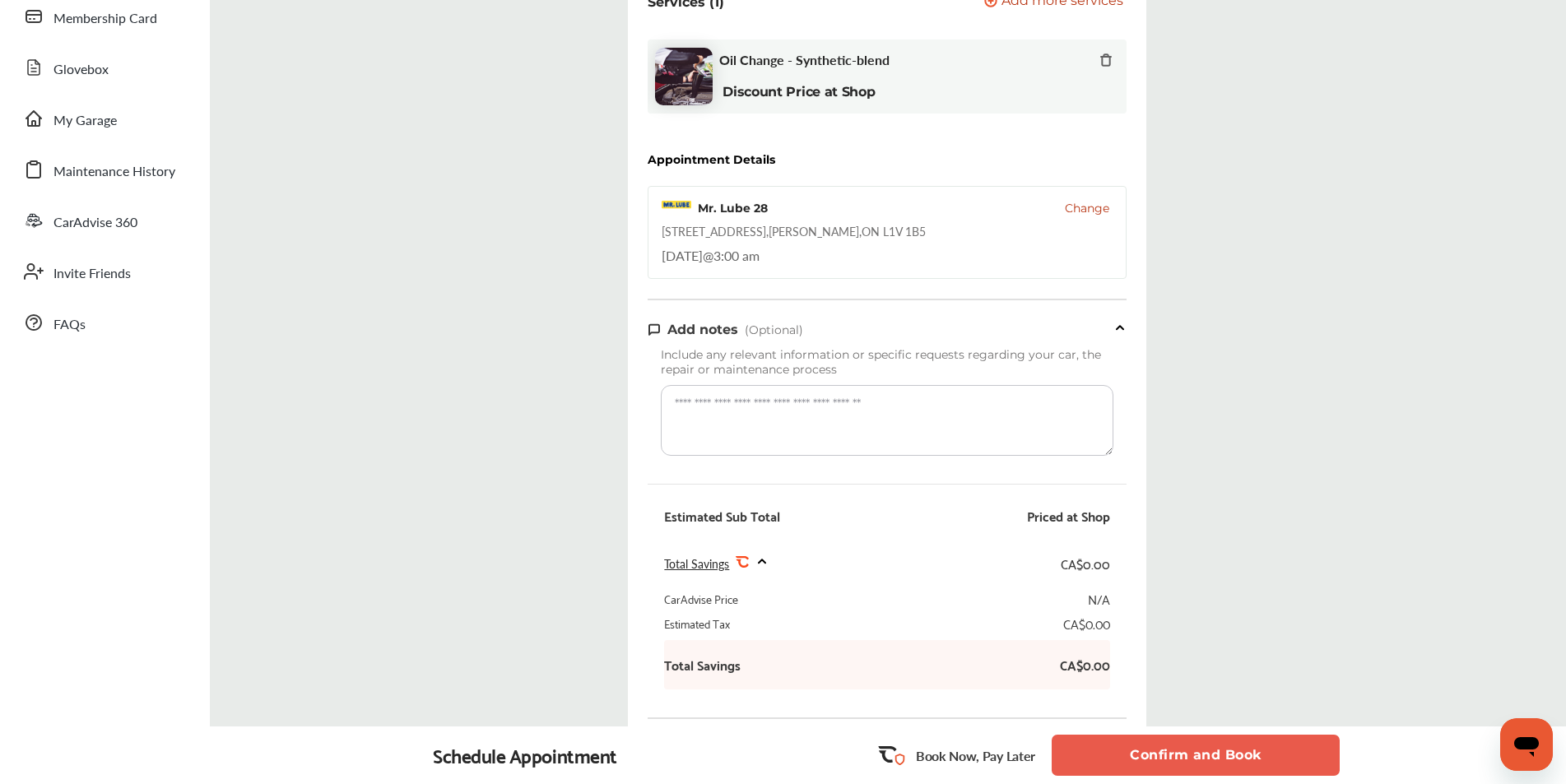
scroll to position [247, 0]
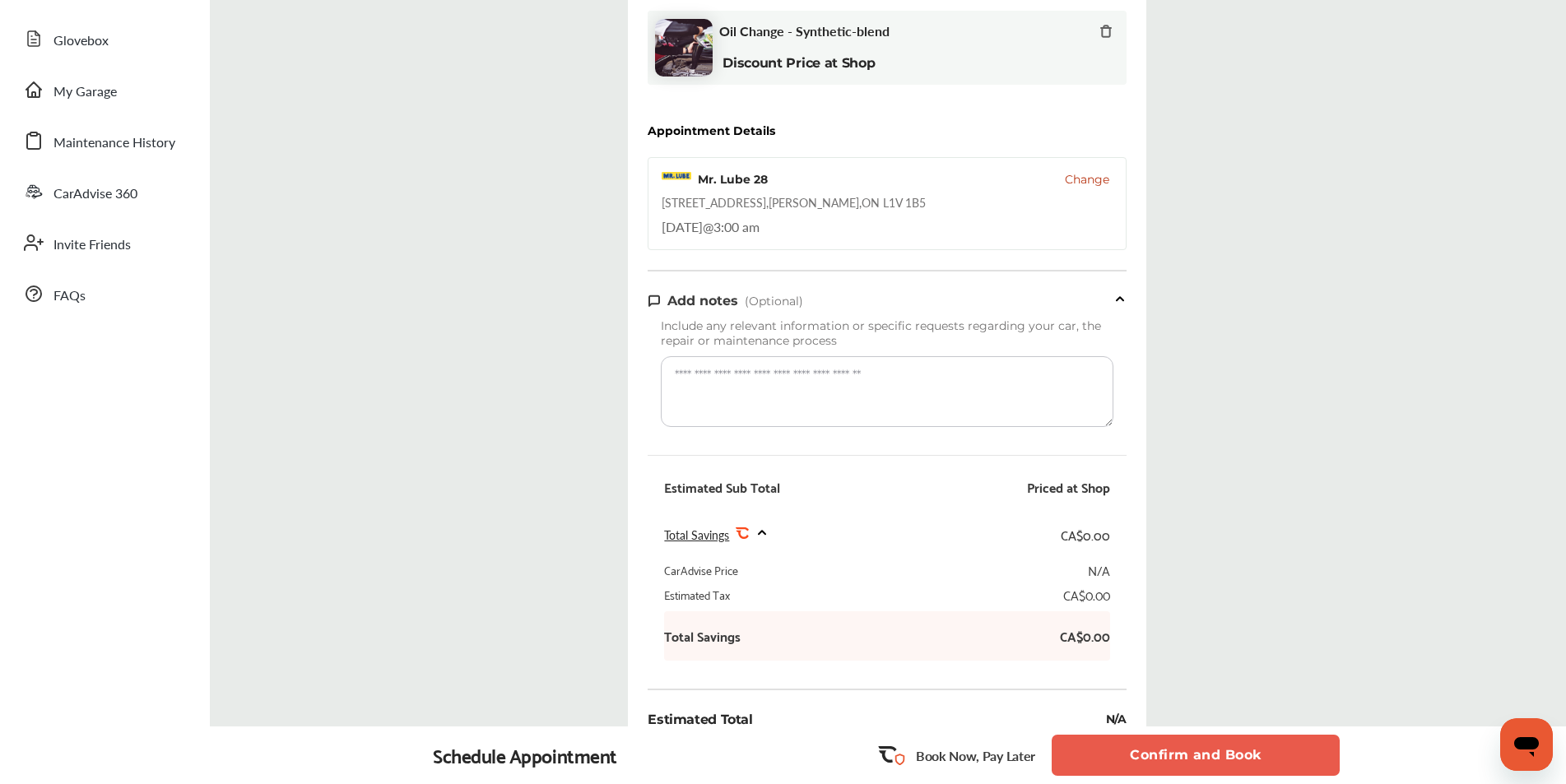
click at [896, 390] on textarea at bounding box center [886, 391] width 452 height 71
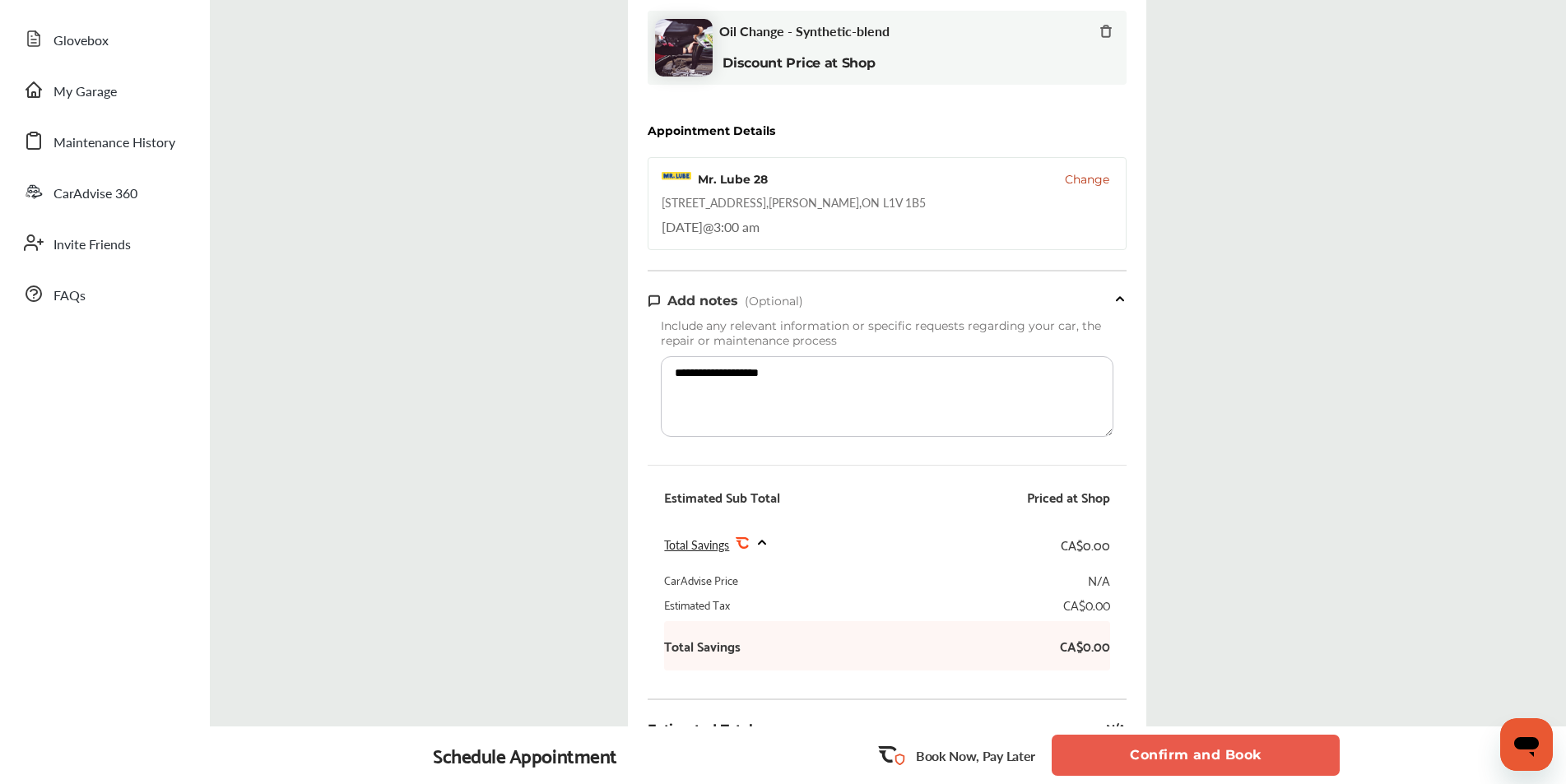
click at [765, 378] on textarea "**********" at bounding box center [886, 396] width 453 height 81
type textarea "**********"
click at [1362, 477] on div "**********" at bounding box center [887, 385] width 1381 height 990
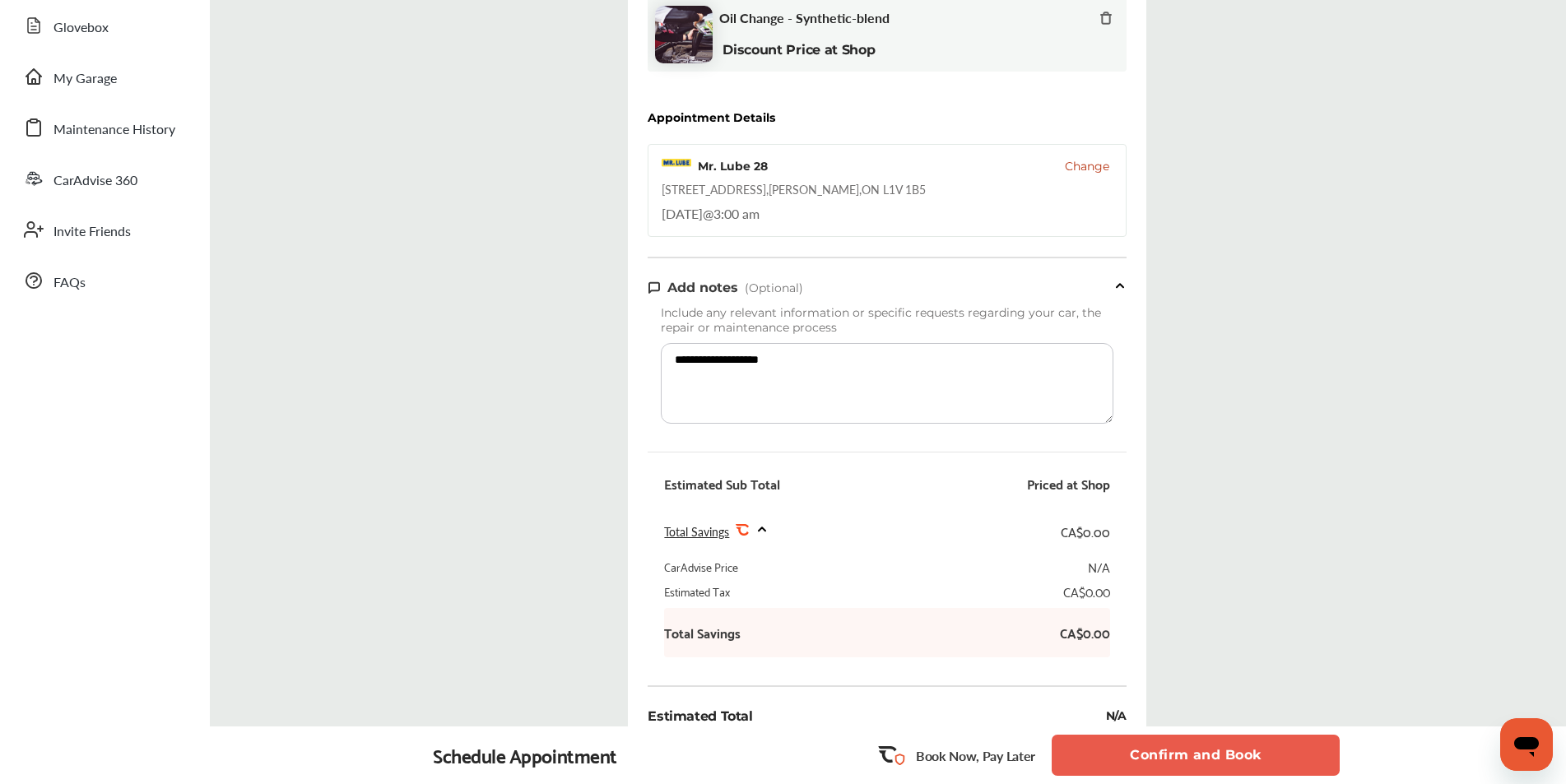
scroll to position [0, 0]
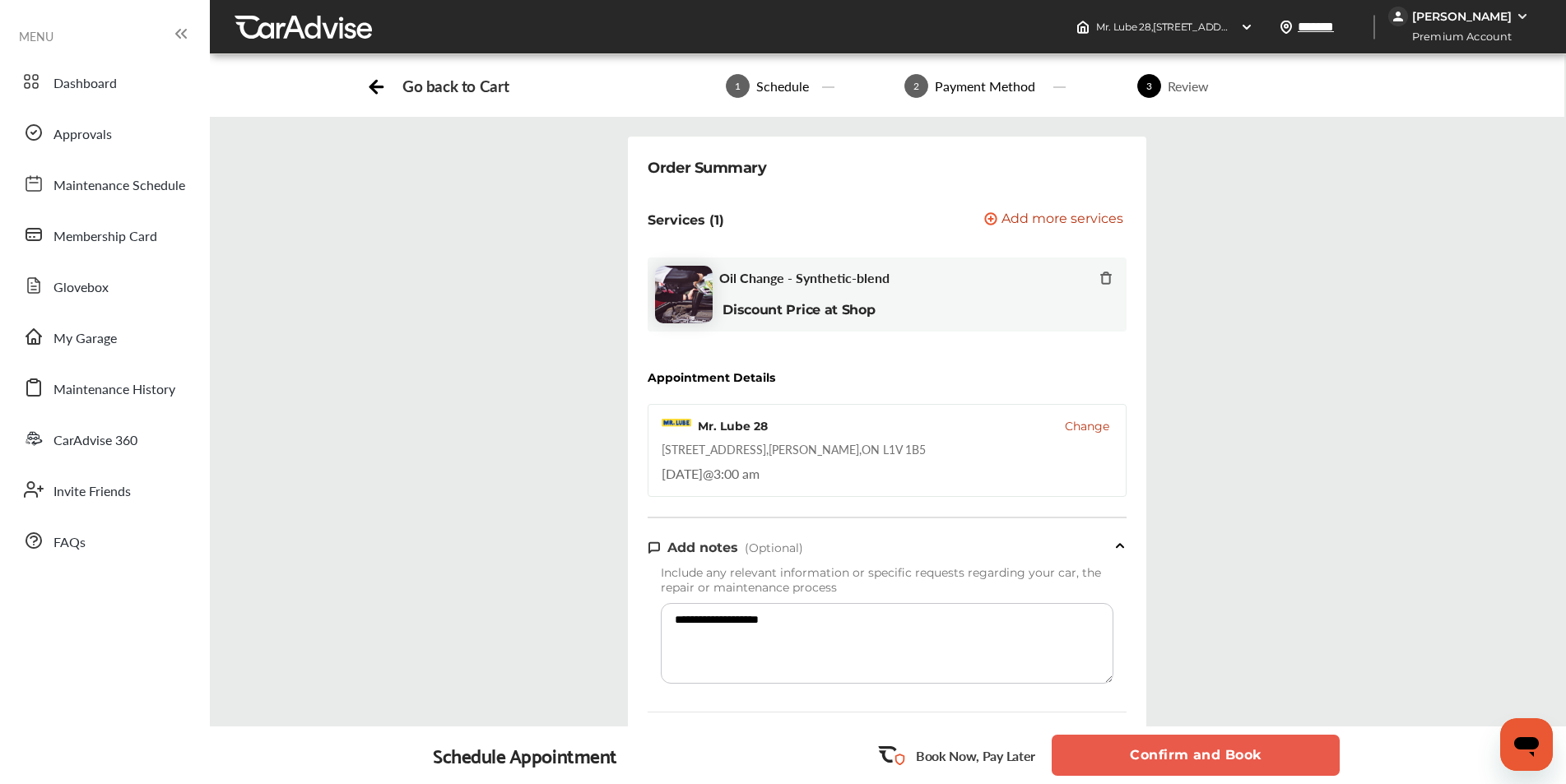
click at [759, 473] on span "3:00 am" at bounding box center [736, 473] width 46 height 19
click at [1073, 430] on span "Change" at bounding box center [1087, 426] width 44 height 17
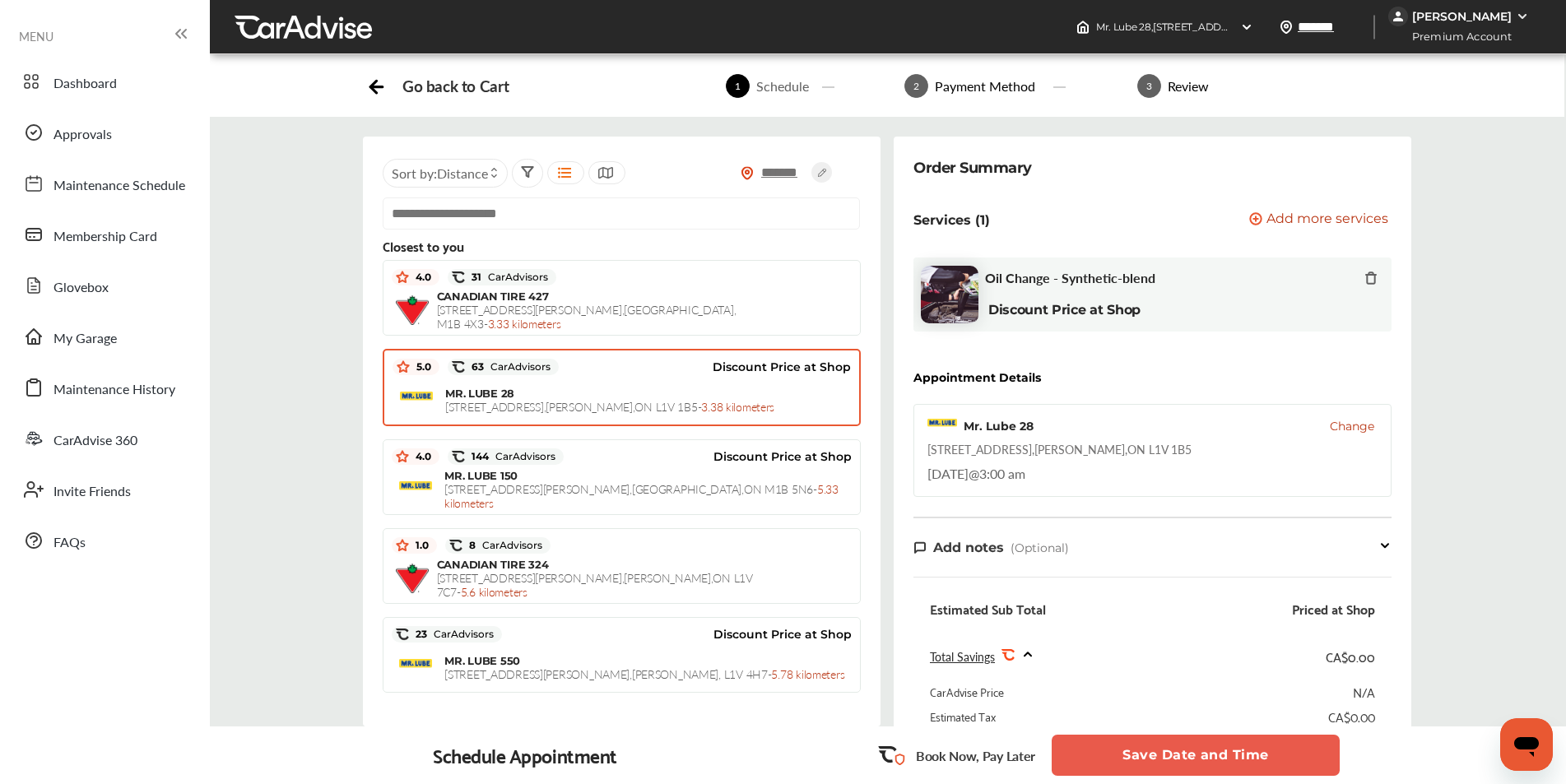
click at [1206, 756] on button "Save Date and Time" at bounding box center [1195, 755] width 288 height 42
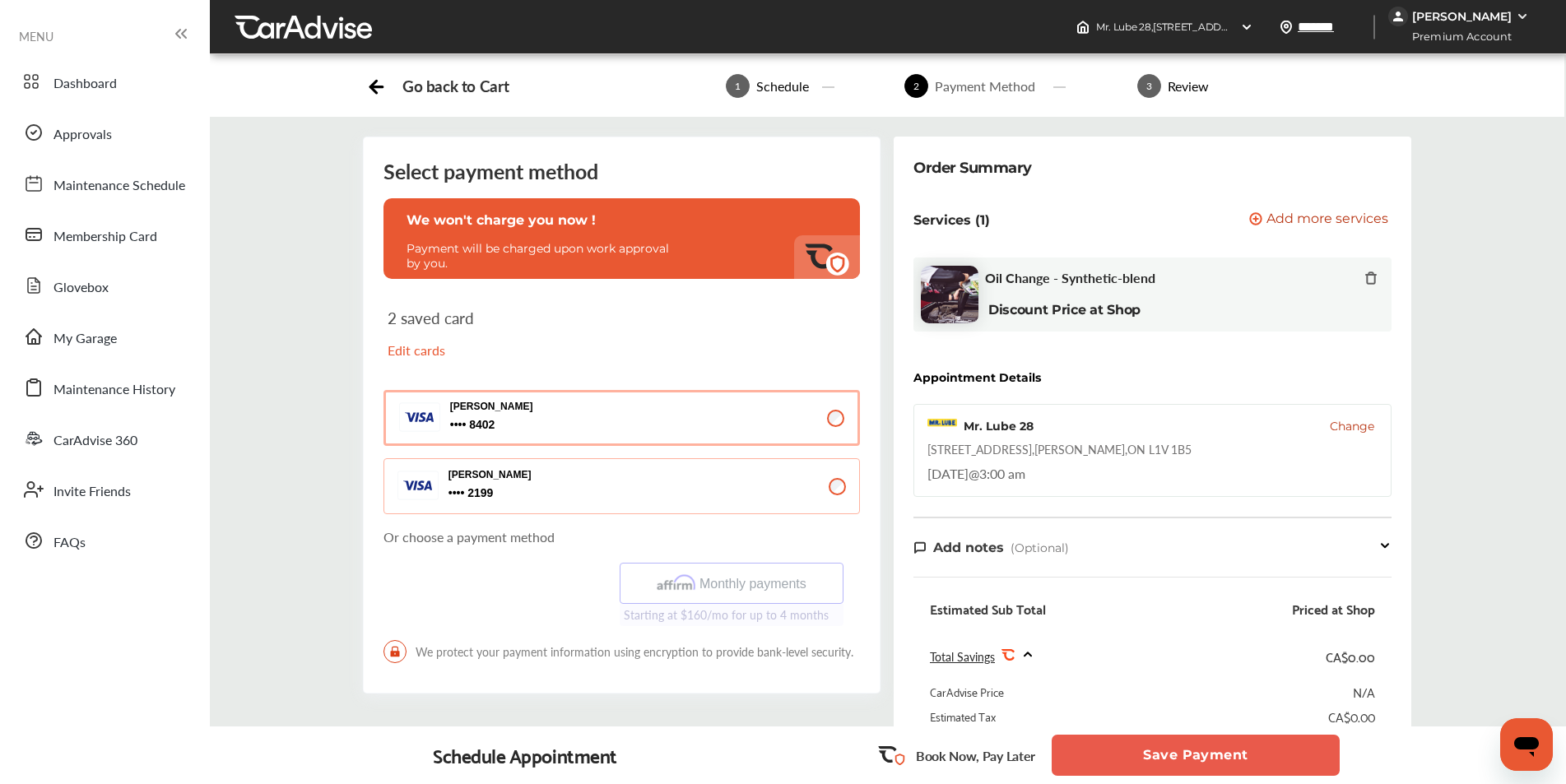
drag, startPoint x: 1105, startPoint y: 478, endPoint x: 1009, endPoint y: 476, distance: 96.0
click at [1009, 476] on div "Mr. Lube 28 Change [STREET_ADDRESS][PERSON_NAME] [DATE] 3:00 am" at bounding box center [1151, 450] width 478 height 93
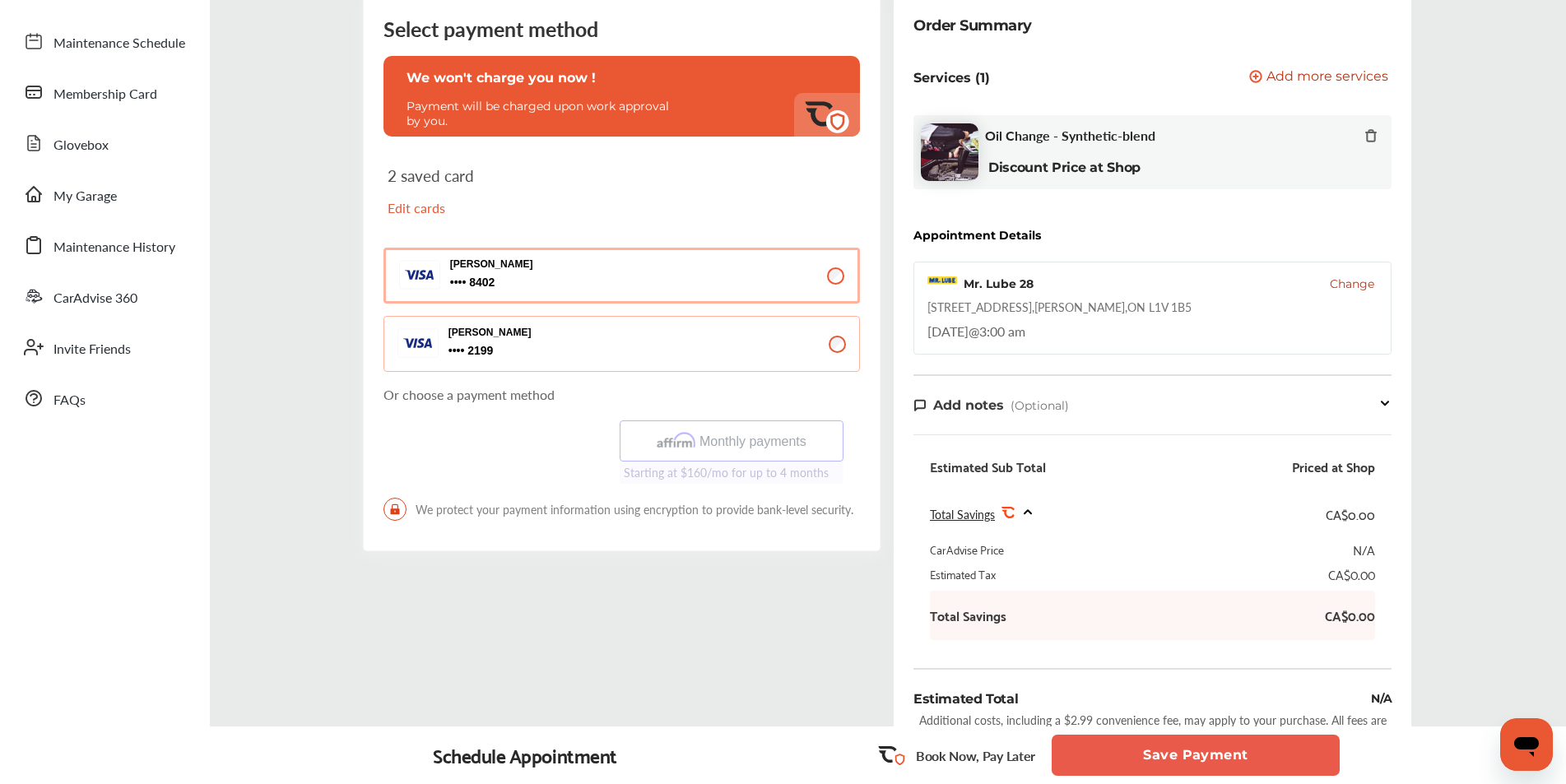
scroll to position [164, 0]
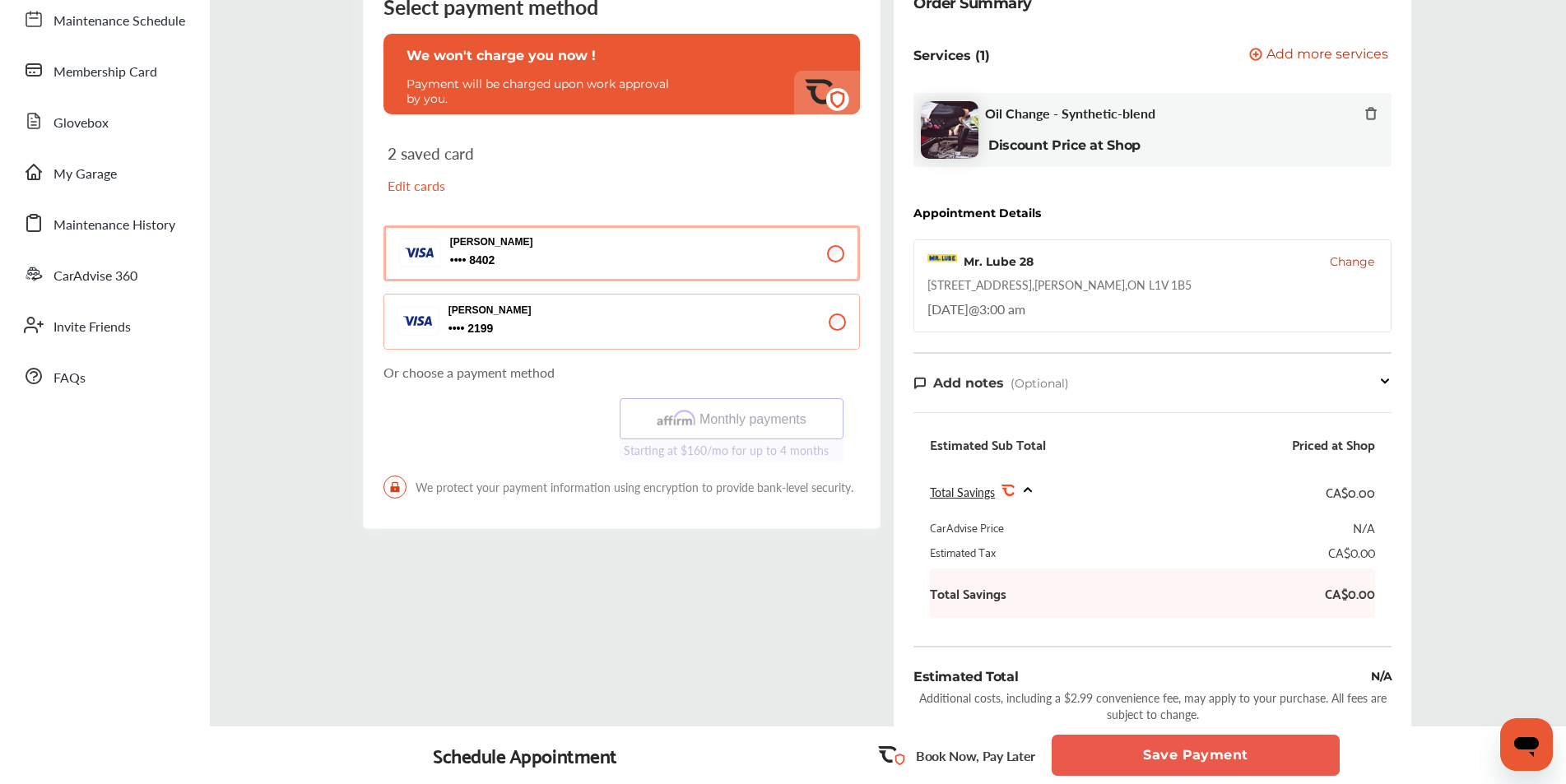
click at [1347, 262] on span "Change" at bounding box center [1351, 262] width 44 height 17
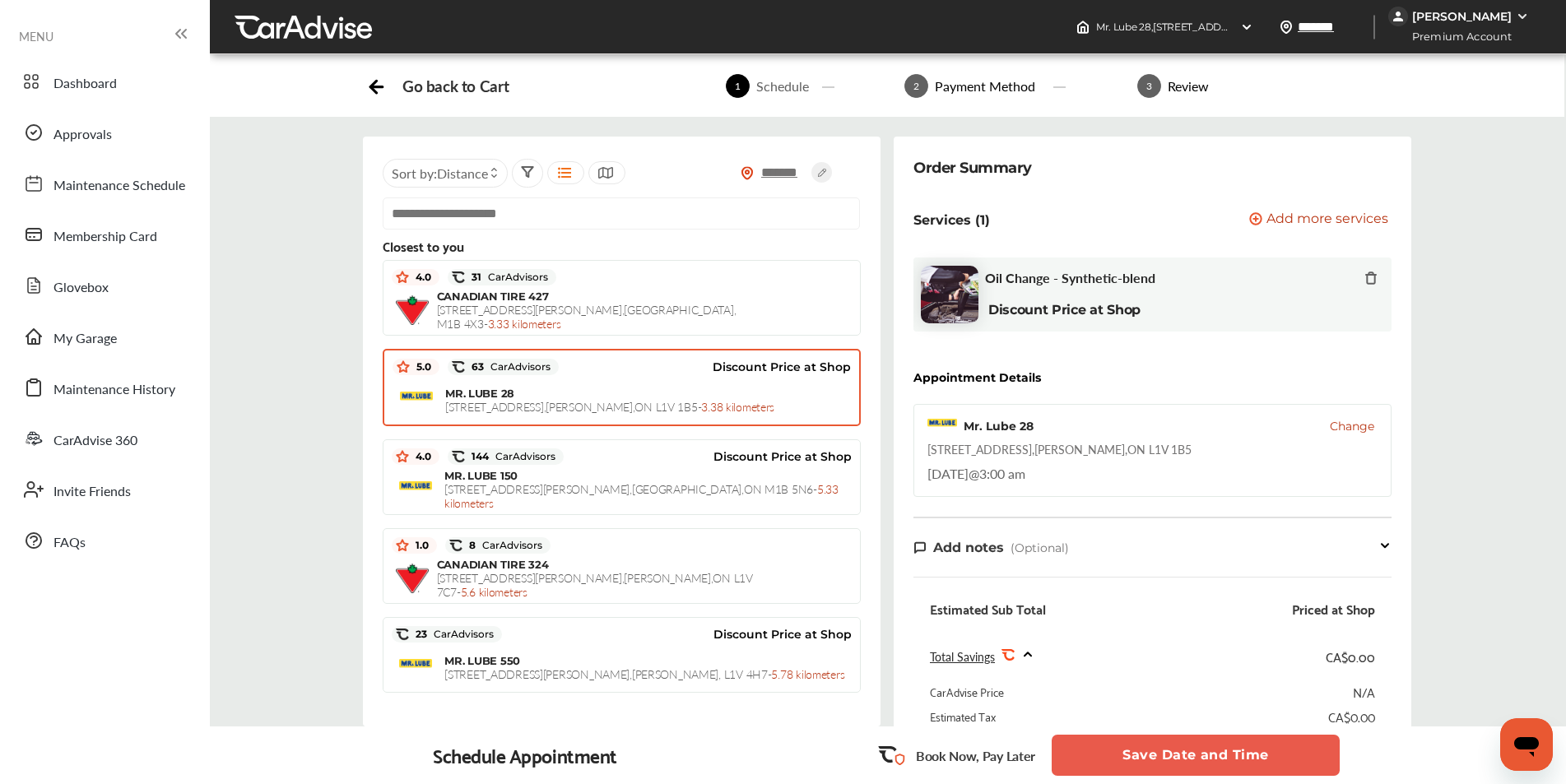
click at [577, 378] on div "Discount Price at Shop" at bounding box center [704, 367] width 292 height 25
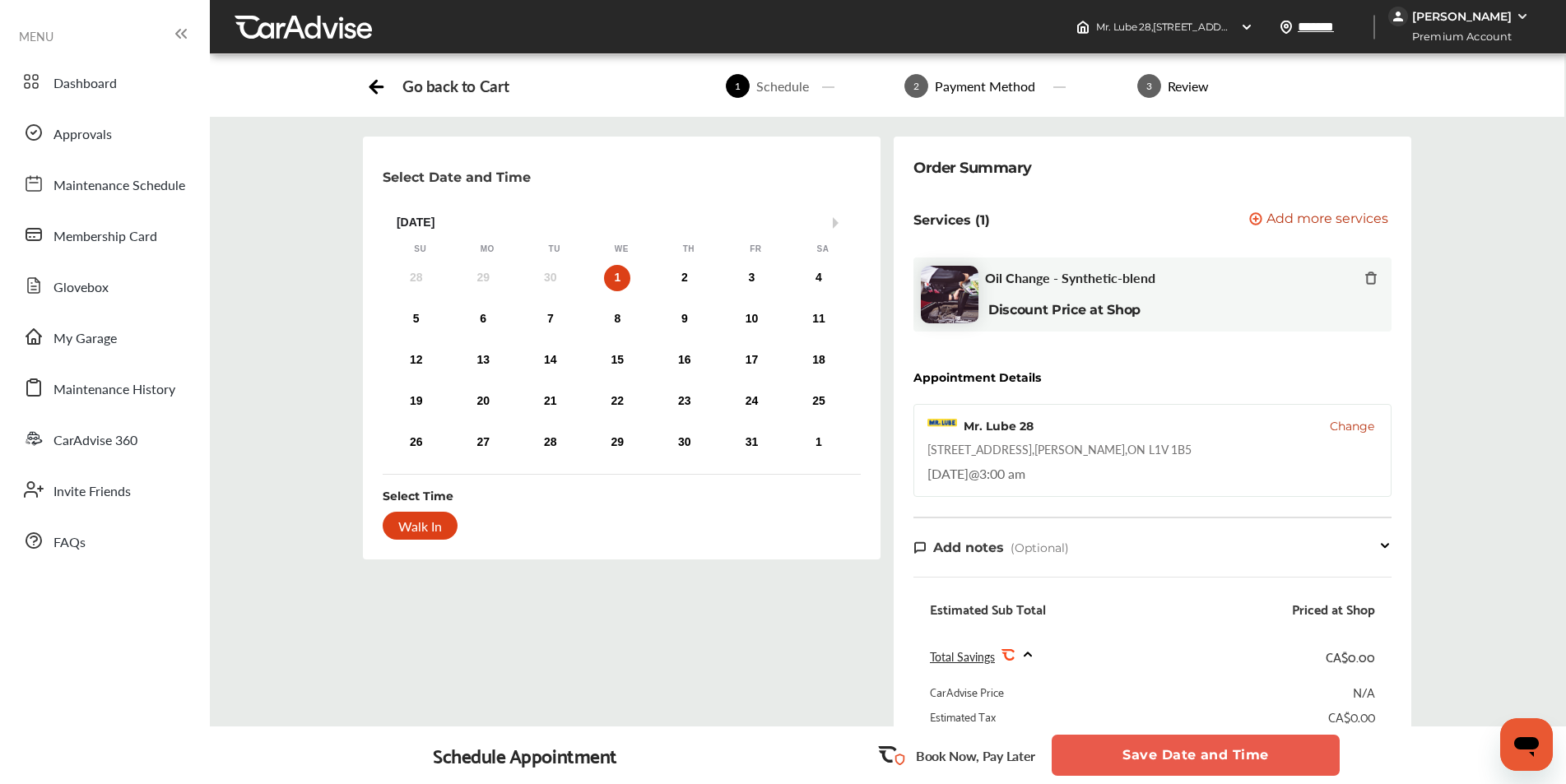
click at [456, 527] on div "Walk In" at bounding box center [420, 526] width 75 height 28
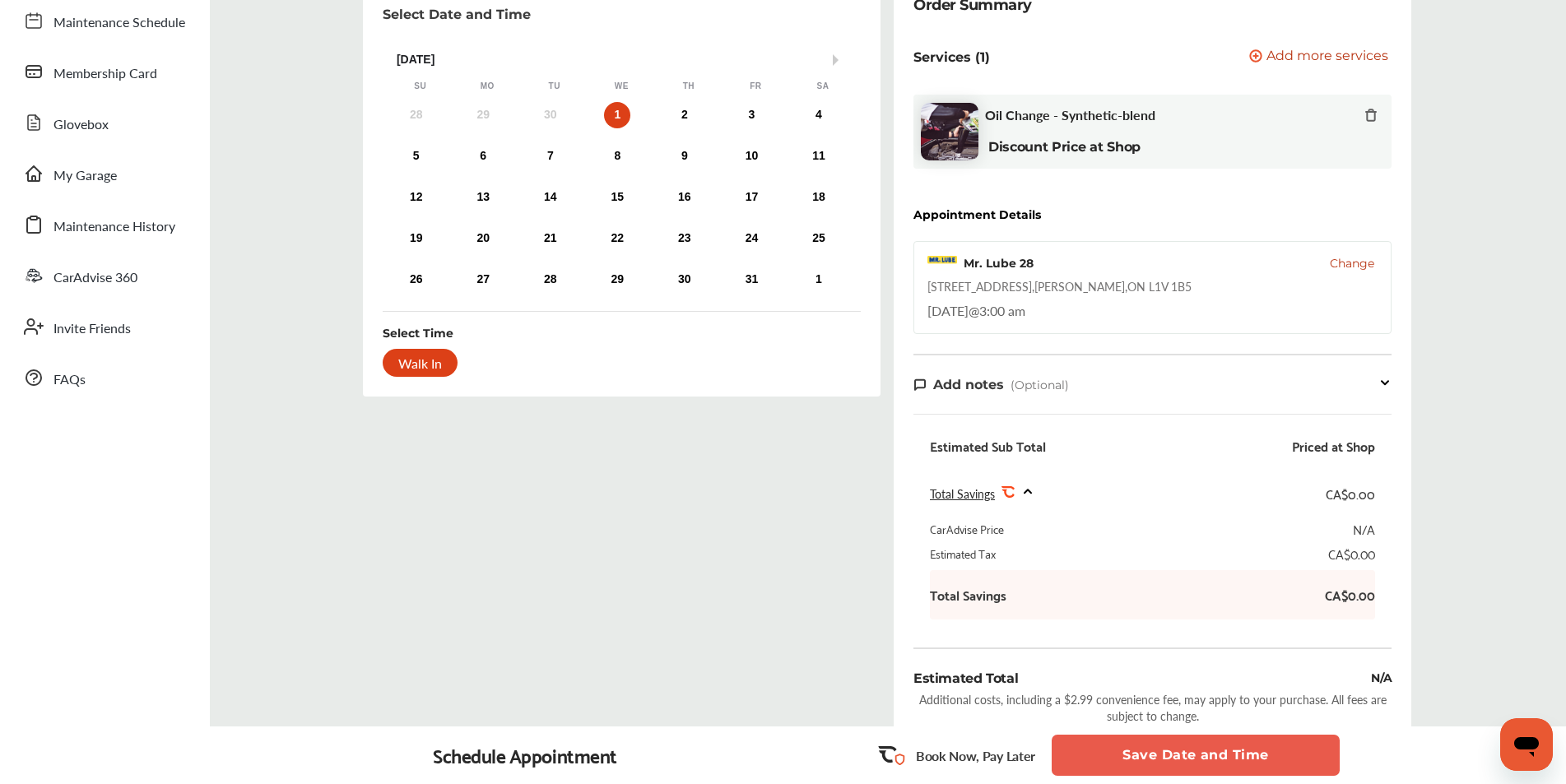
scroll to position [164, 0]
click at [1183, 765] on button "Save Date and Time" at bounding box center [1195, 755] width 288 height 42
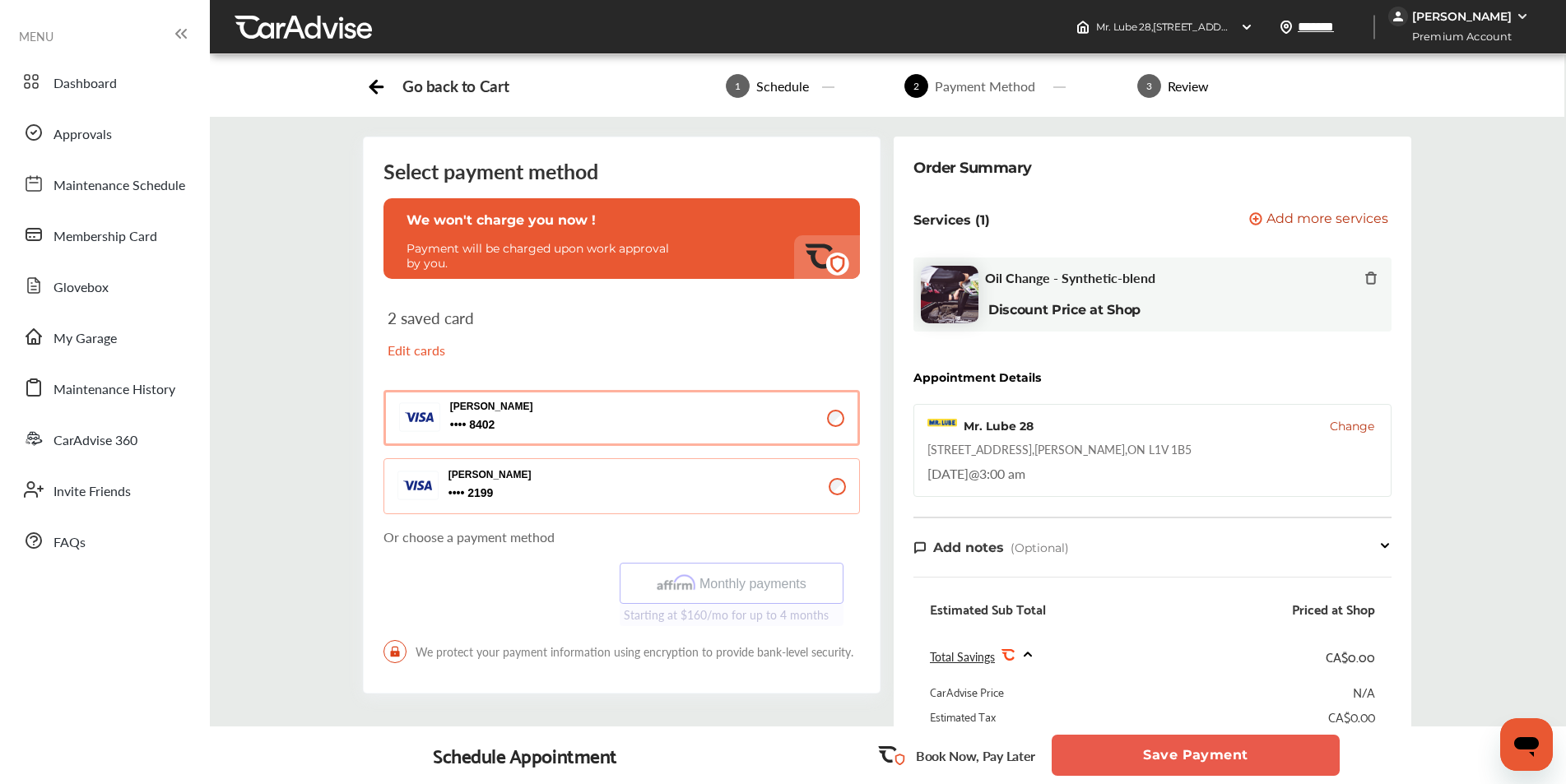
click at [1176, 759] on button "Save Payment" at bounding box center [1195, 755] width 288 height 42
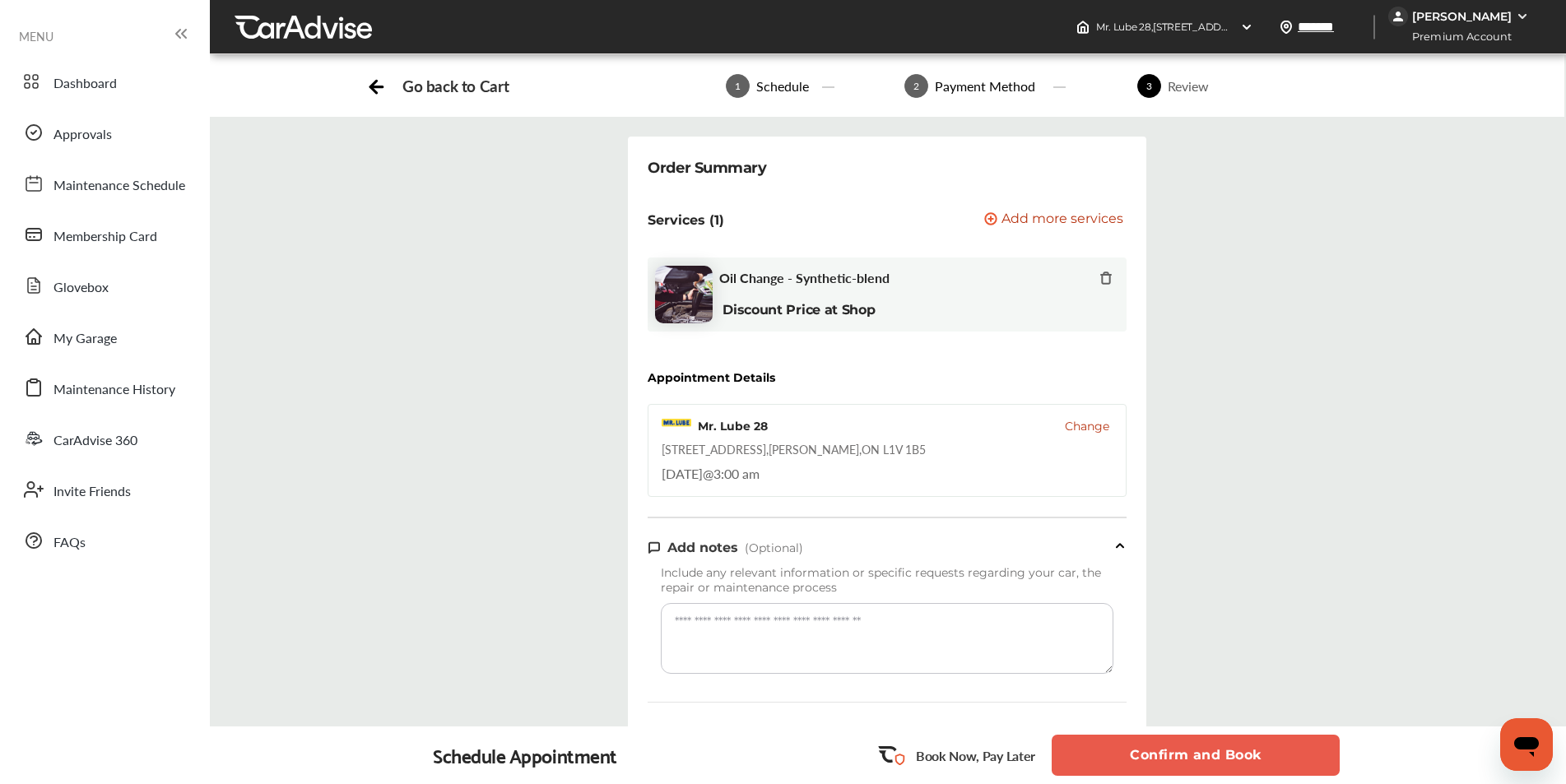
click at [870, 641] on textarea at bounding box center [886, 638] width 452 height 71
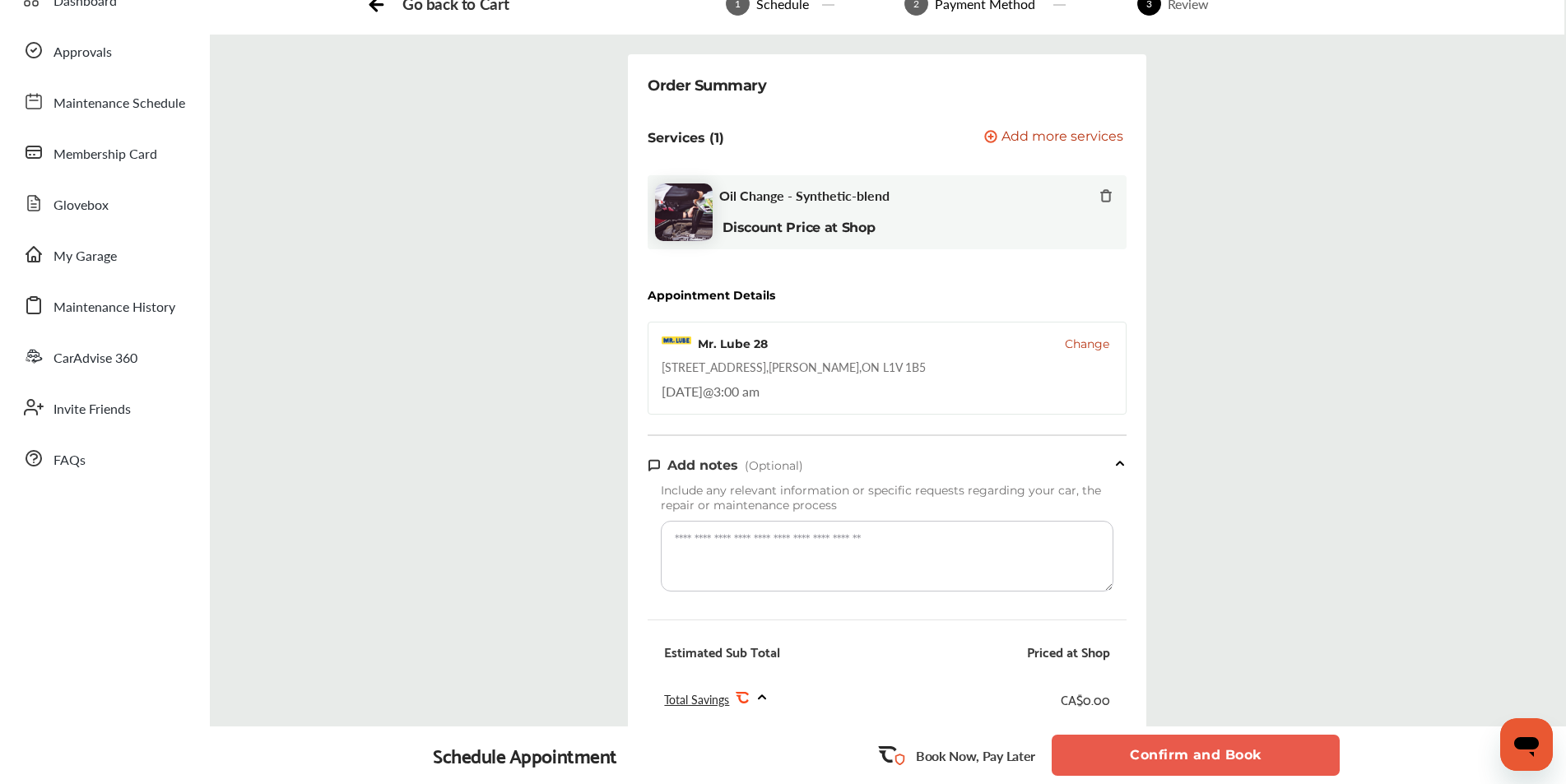
scroll to position [247, 0]
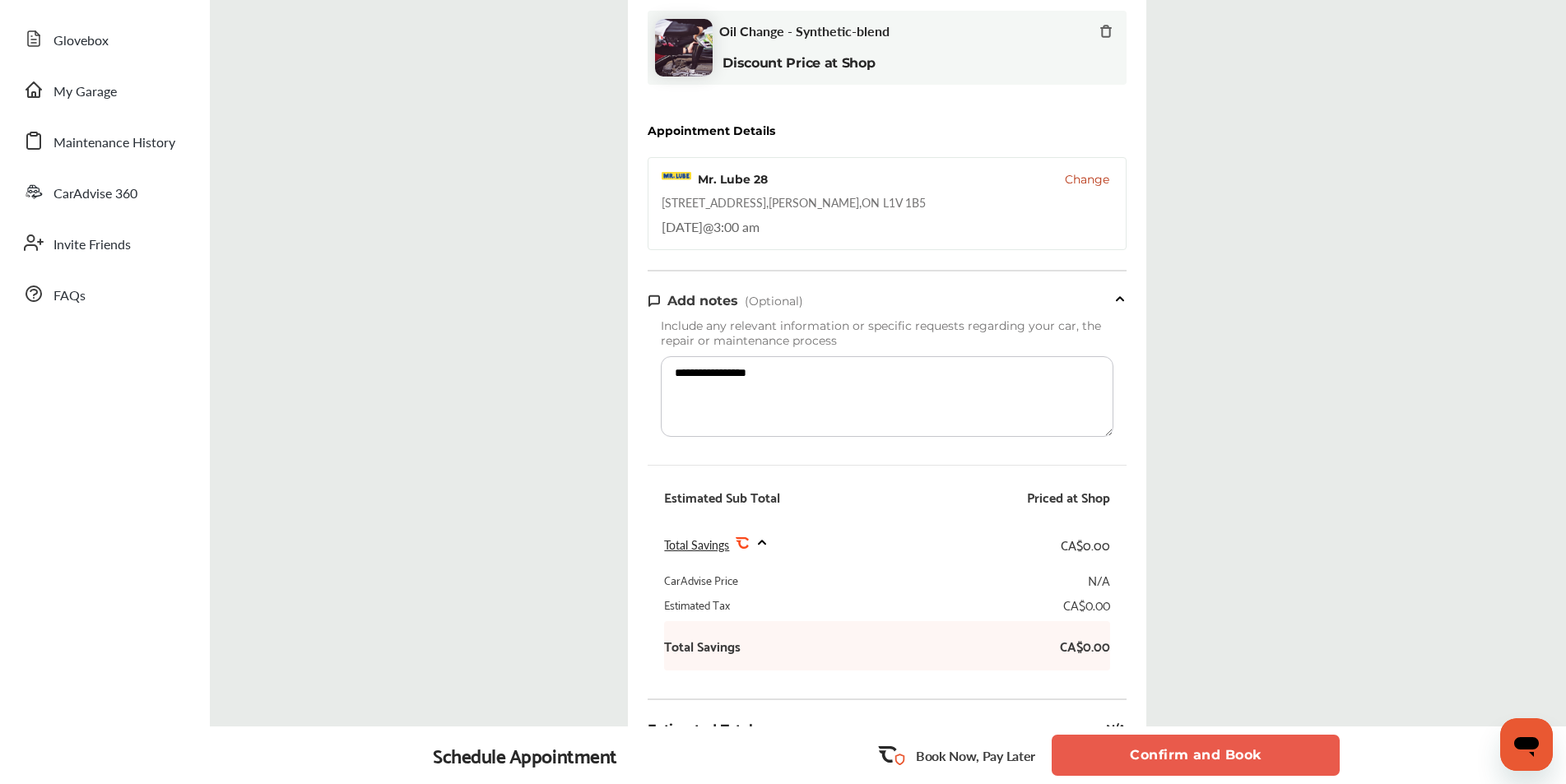
drag, startPoint x: 942, startPoint y: 382, endPoint x: 813, endPoint y: 380, distance: 129.0
click at [942, 382] on textarea "**********" at bounding box center [886, 396] width 453 height 81
click at [747, 375] on textarea "**********" at bounding box center [886, 396] width 453 height 81
type textarea "**********"
click at [1225, 323] on div "**********" at bounding box center [887, 385] width 1381 height 990
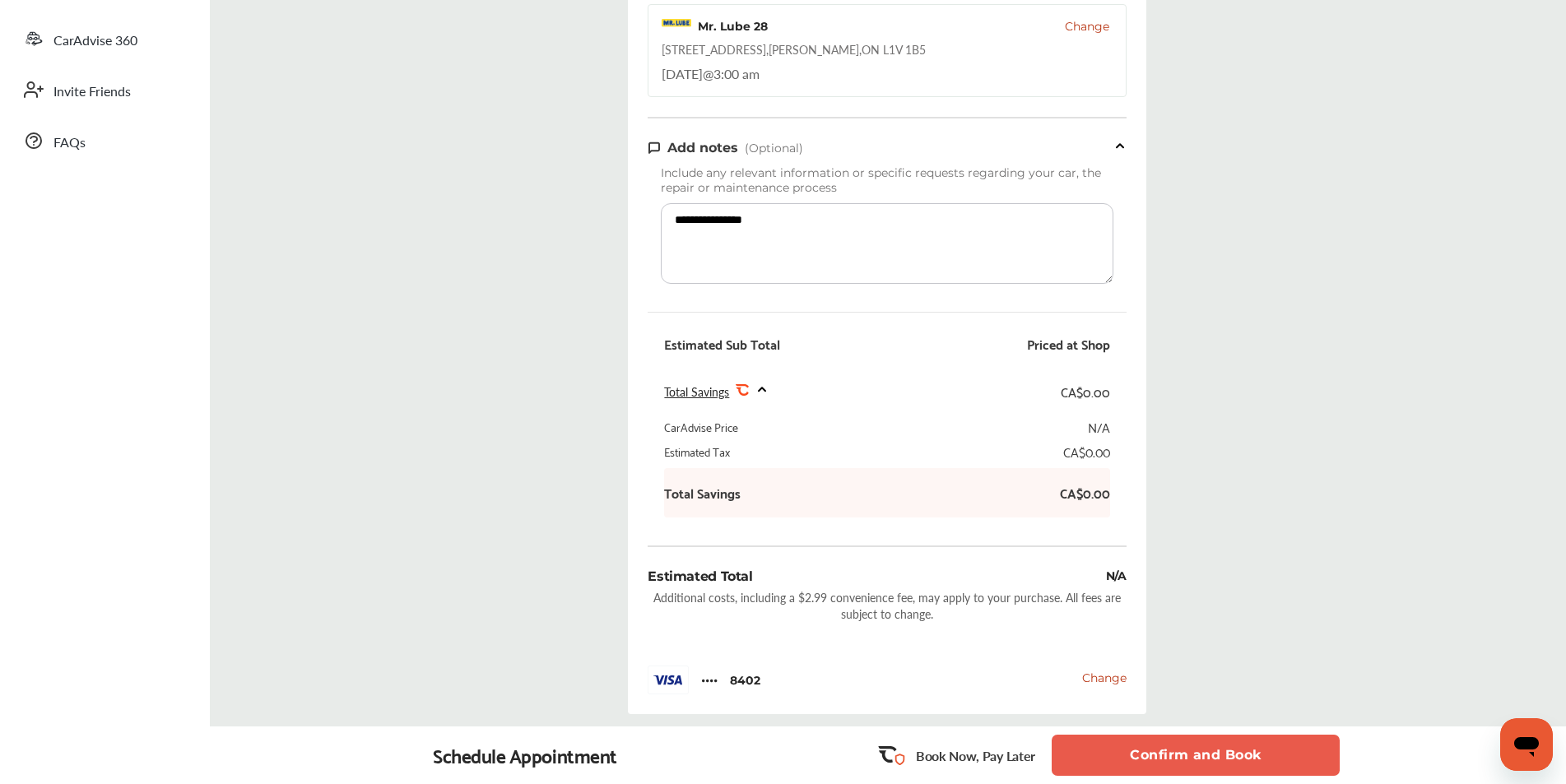
scroll to position [411, 0]
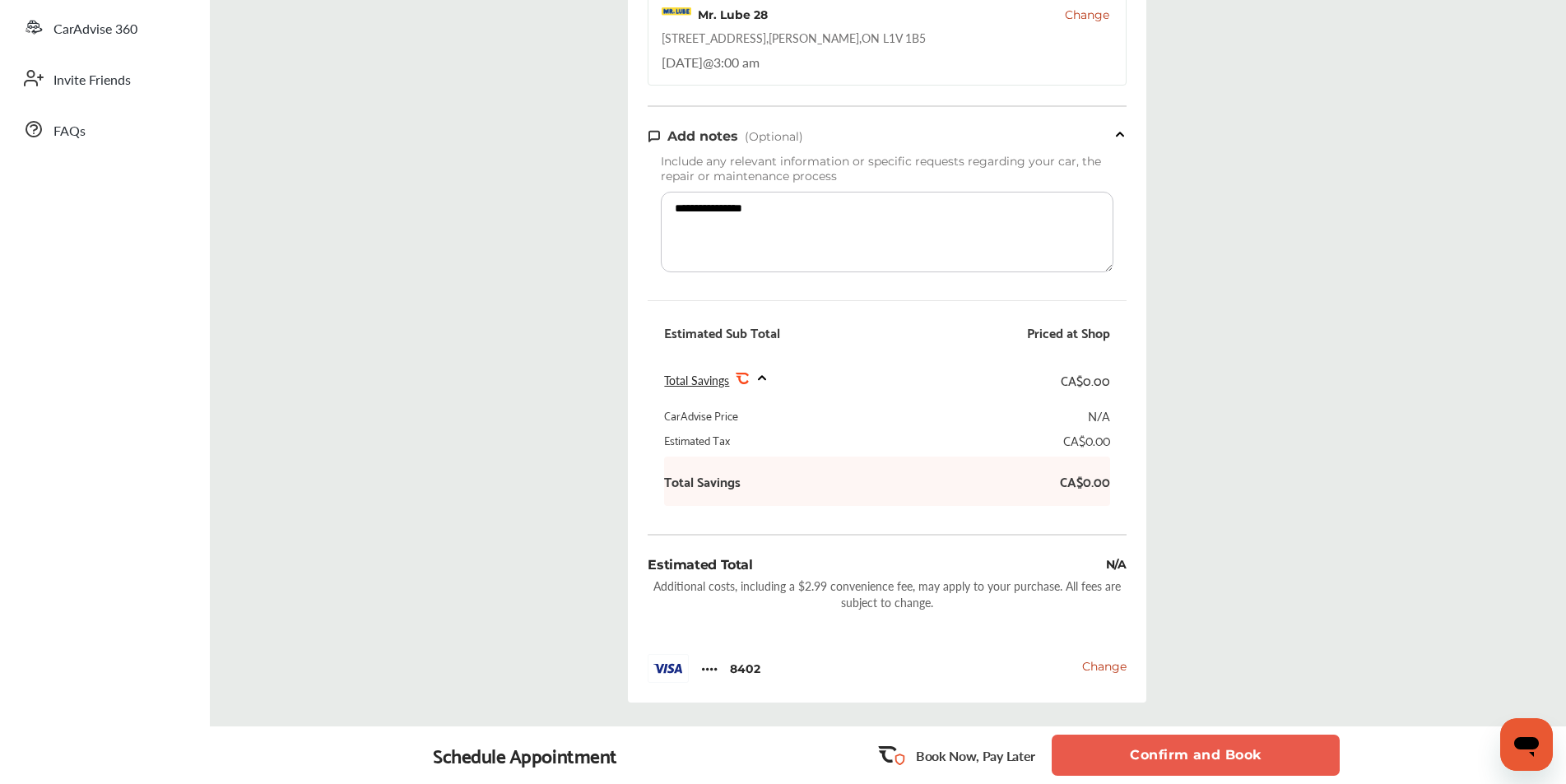
click at [1260, 762] on button "Confirm and Book" at bounding box center [1195, 755] width 288 height 42
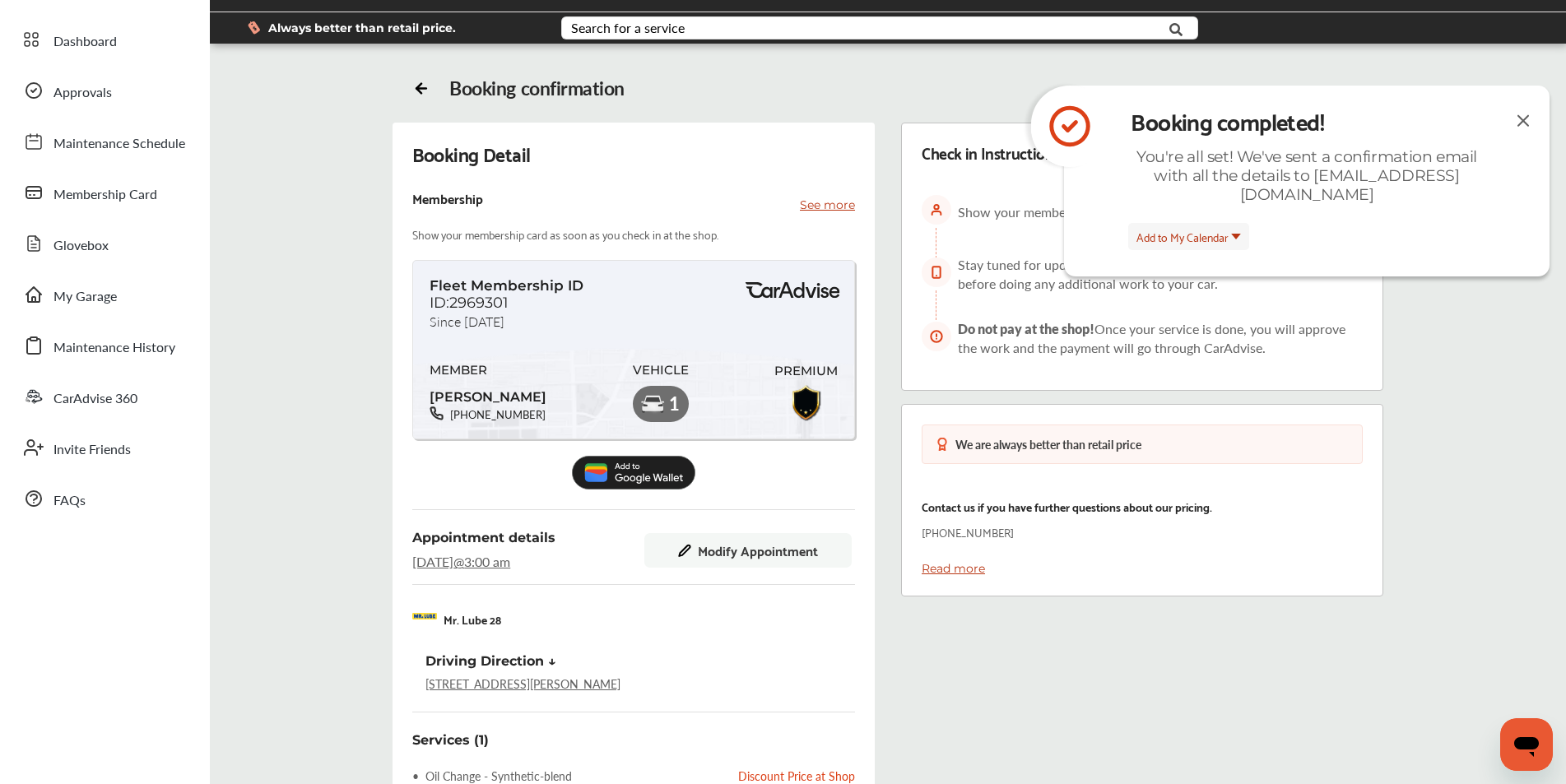
scroll to position [164, 0]
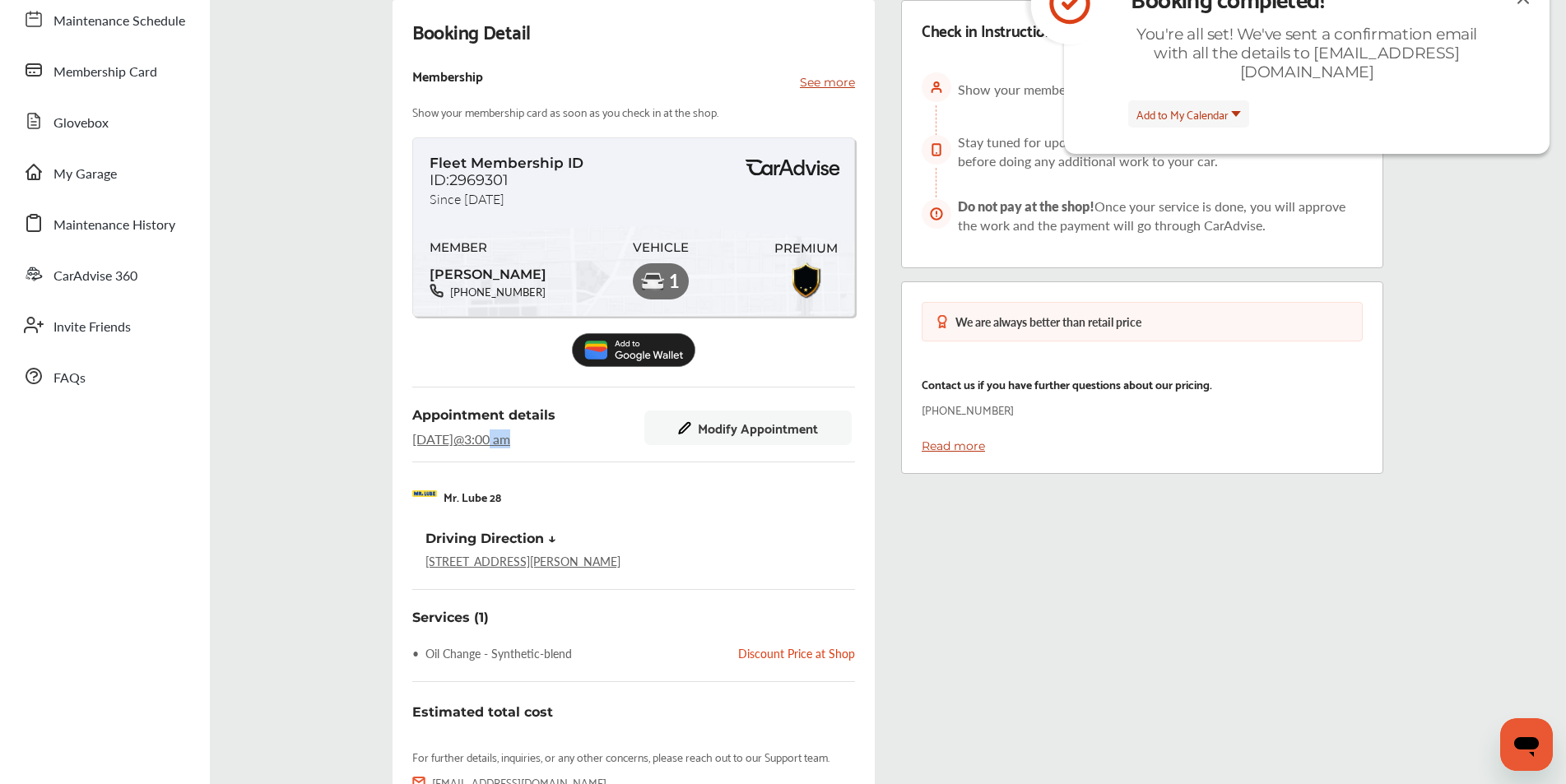
drag, startPoint x: 582, startPoint y: 443, endPoint x: 557, endPoint y: 451, distance: 26.2
click at [557, 451] on div "Appointment details [DATE] 3:00 am Modify Appointment Mr. Lube 28 Mr. Lube Driv…" at bounding box center [633, 488] width 443 height 162
click at [704, 435] on span "Modify Appointment" at bounding box center [758, 428] width 120 height 15
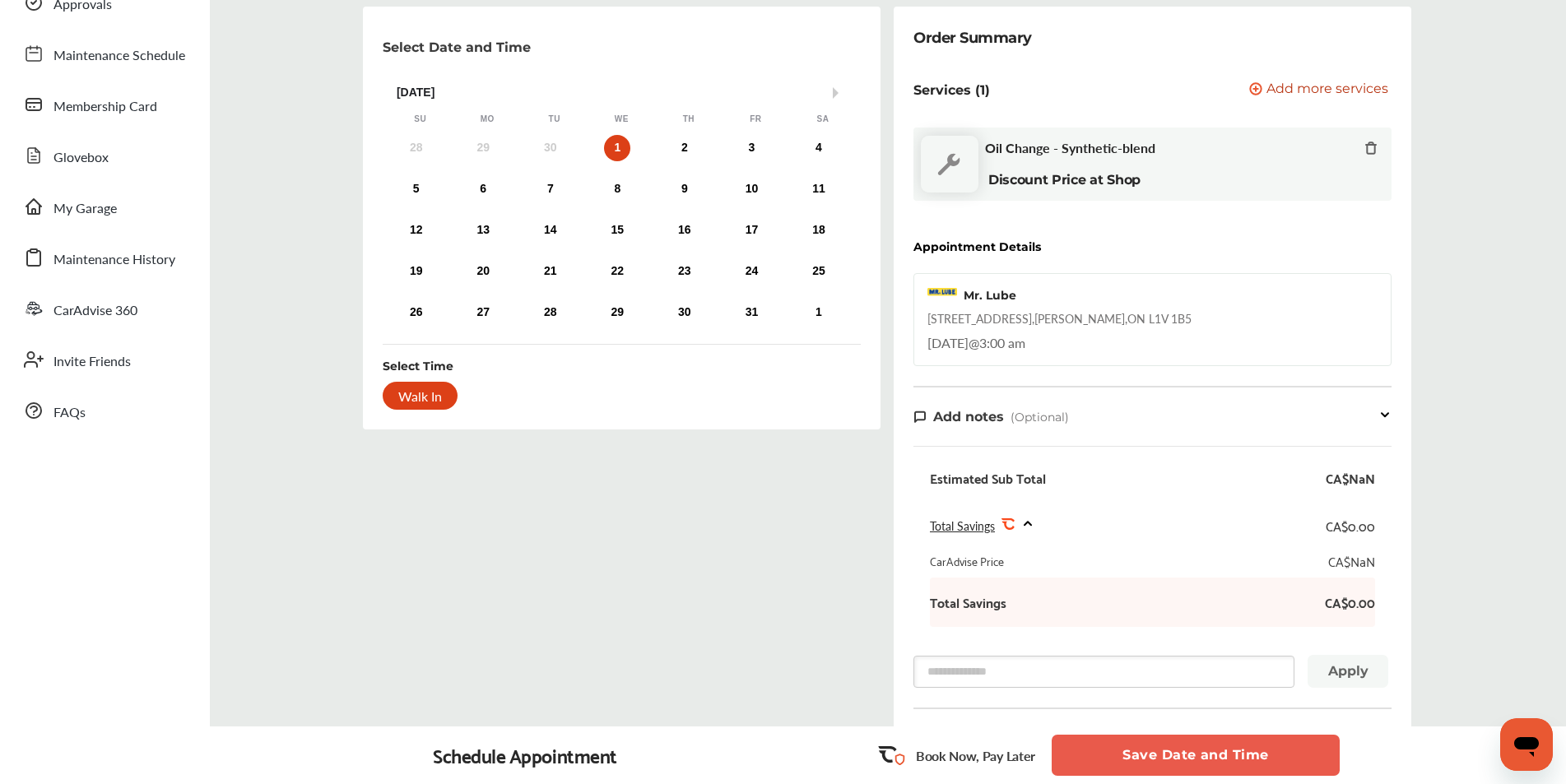
scroll to position [129, 0]
click at [618, 145] on div "1" at bounding box center [617, 149] width 27 height 27
click at [420, 400] on div "Walk In" at bounding box center [420, 398] width 75 height 28
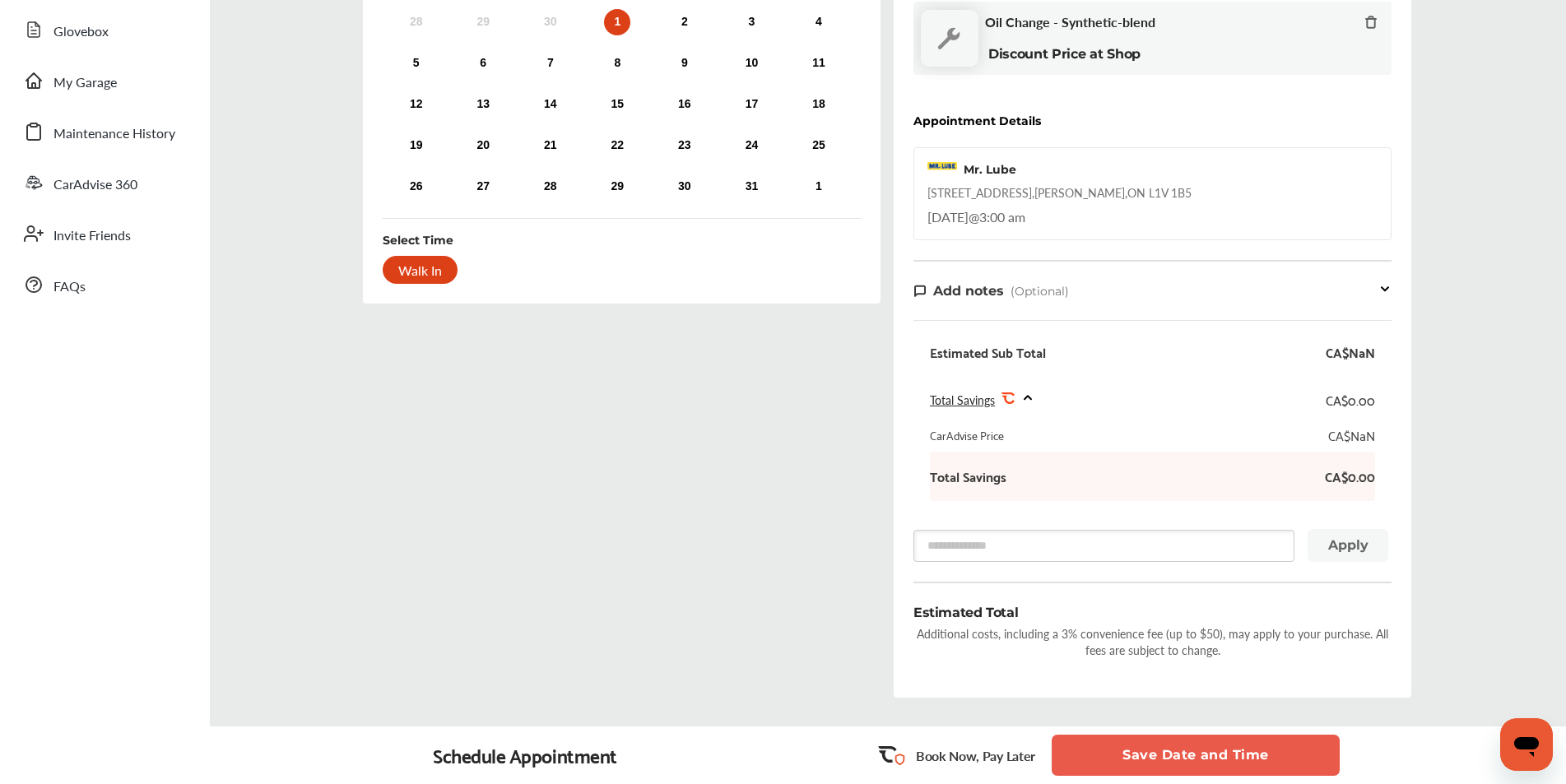
scroll to position [375, 0]
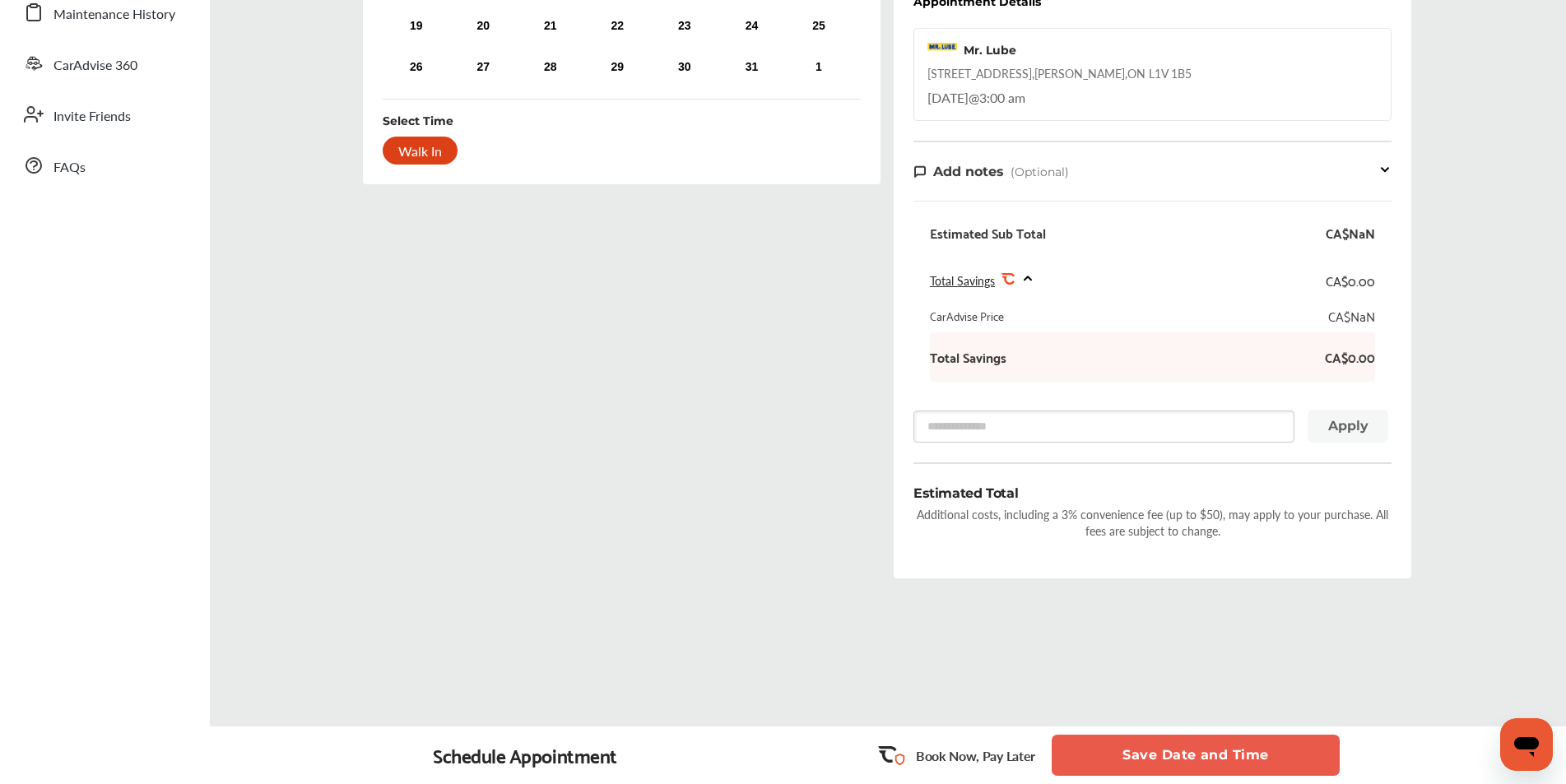
click at [636, 751] on div "Schedule Appointment Book Now, Pay Later Save Date and Time" at bounding box center [888, 755] width 1356 height 57
